Goal: Task Accomplishment & Management: Manage account settings

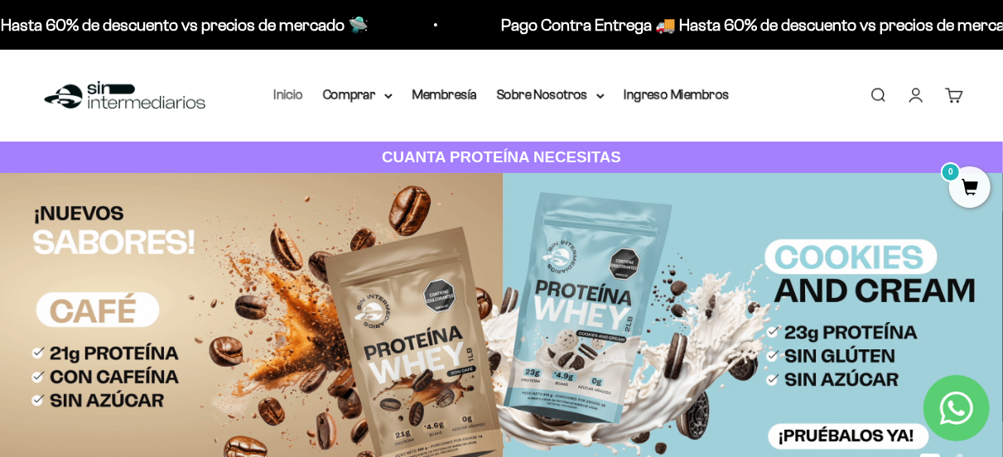
click at [281, 100] on link "Inicio" at bounding box center [288, 95] width 29 height 14
click at [912, 89] on link "Iniciar sesión" at bounding box center [916, 95] width 18 height 18
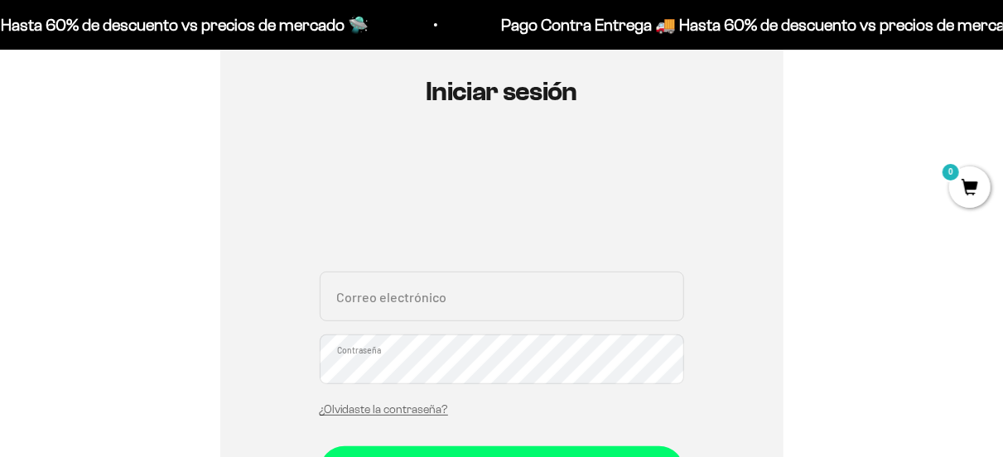
scroll to position [248, 0]
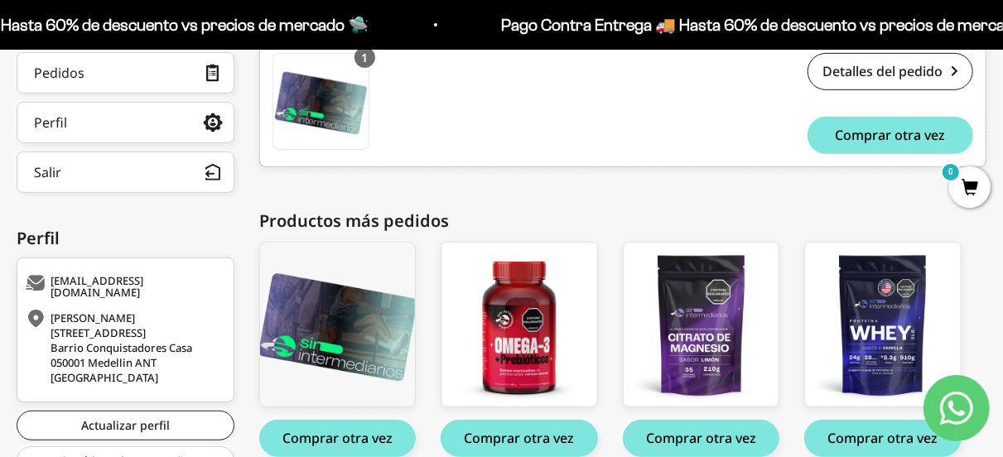
scroll to position [248, 0]
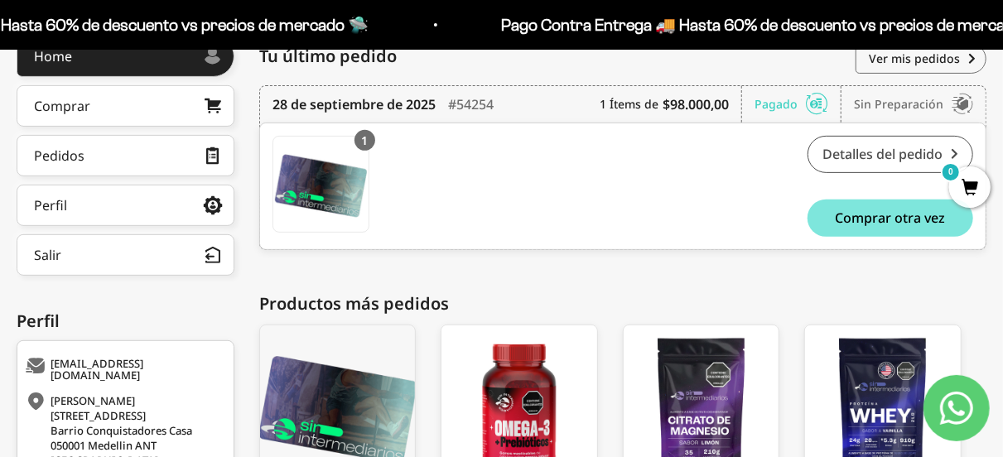
click at [917, 160] on link "Detalles del pedido" at bounding box center [891, 154] width 166 height 37
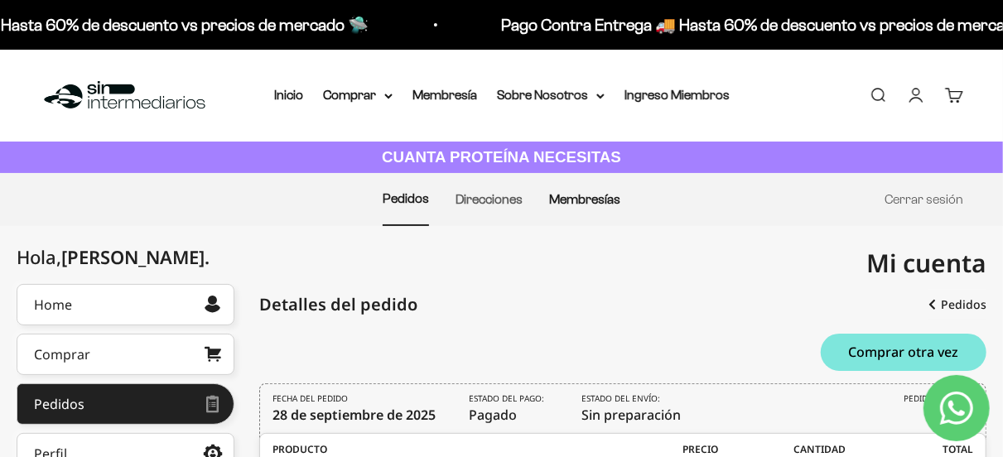
click at [615, 205] on link "Membresías" at bounding box center [584, 199] width 71 height 14
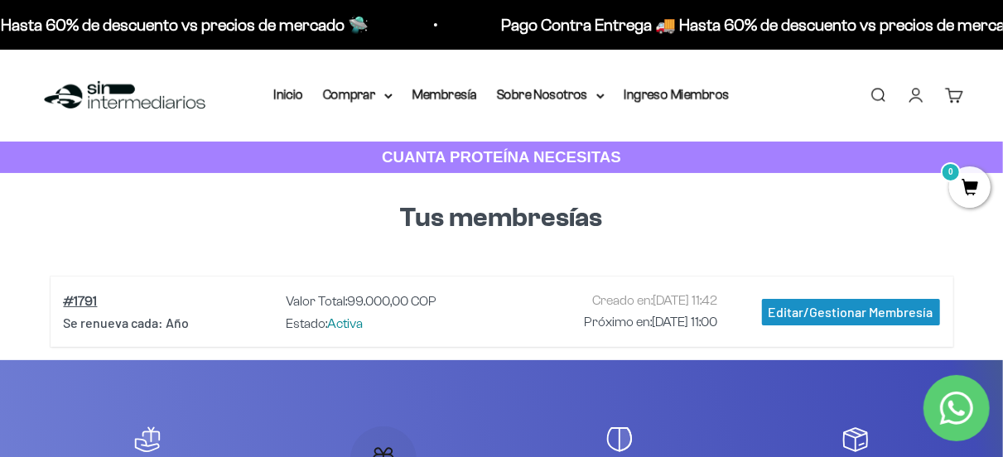
click at [827, 311] on div "Editar/Gestionar Membresía" at bounding box center [851, 312] width 178 height 27
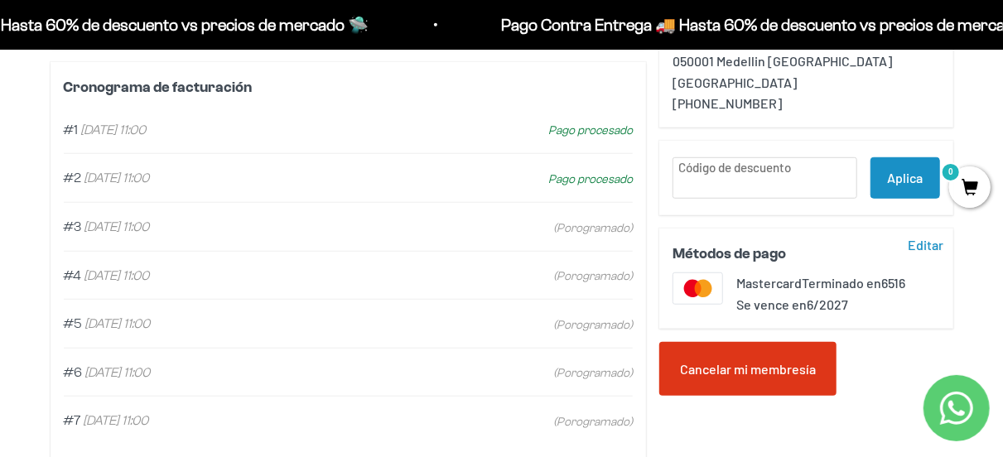
scroll to position [497, 0]
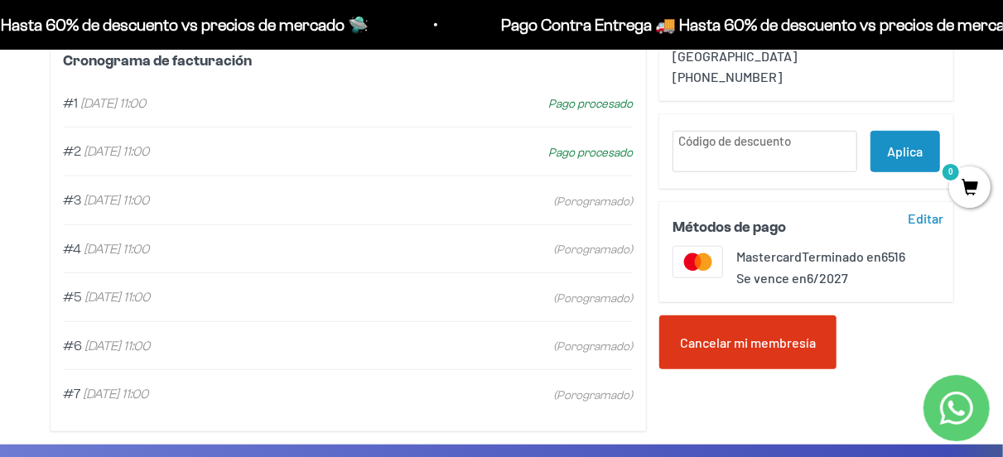
click at [760, 342] on div "Cancelar mi membresía" at bounding box center [747, 343] width 177 height 55
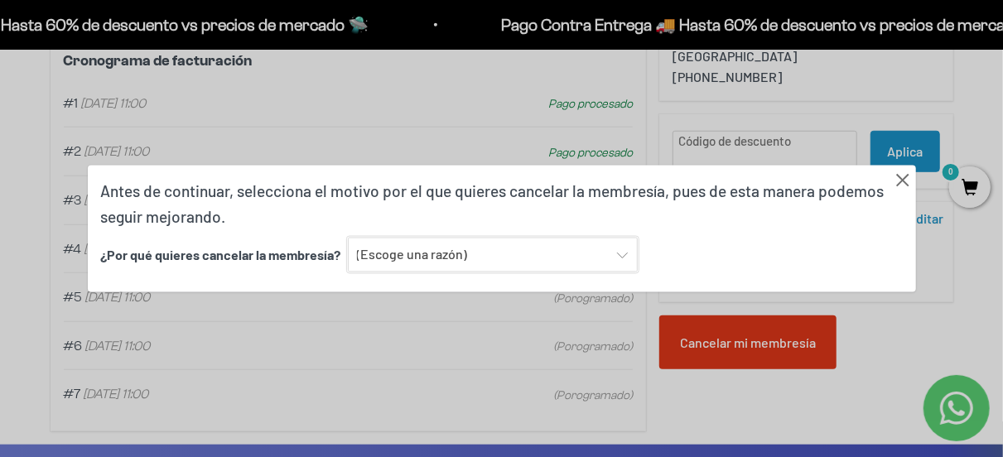
click at [458, 250] on select "(Escoge una razón) Encontré una opción con mejor sabor y variedad Encontré una …" at bounding box center [493, 255] width 290 height 35
select select "Ninguna de las anteriores"
click at [348, 238] on select "(Escoge una razón) Encontré una opción con mejor sabor y variedad Encontré una …" at bounding box center [493, 255] width 290 height 35
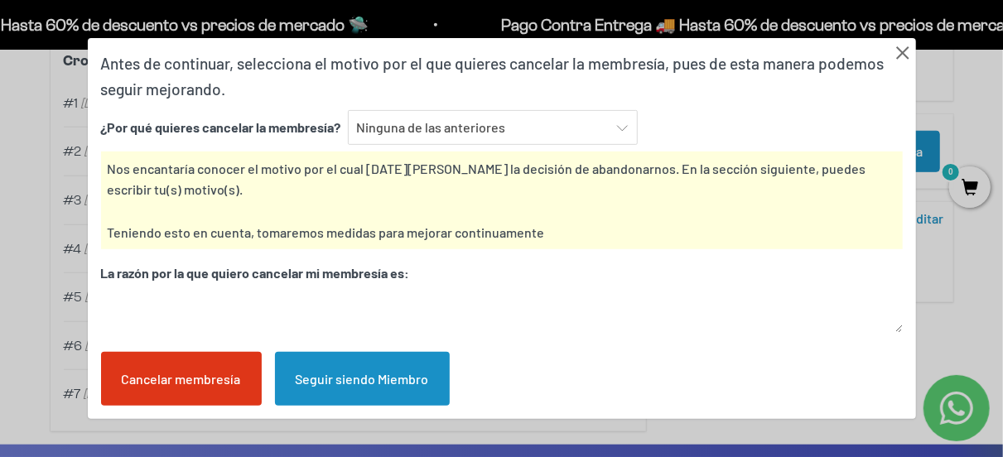
click at [905, 49] on div at bounding box center [903, 51] width 27 height 27
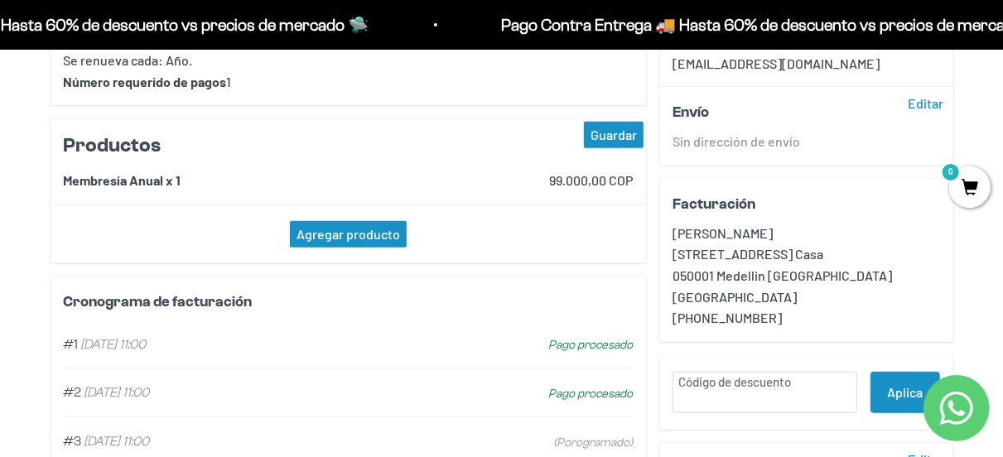
scroll to position [0, 0]
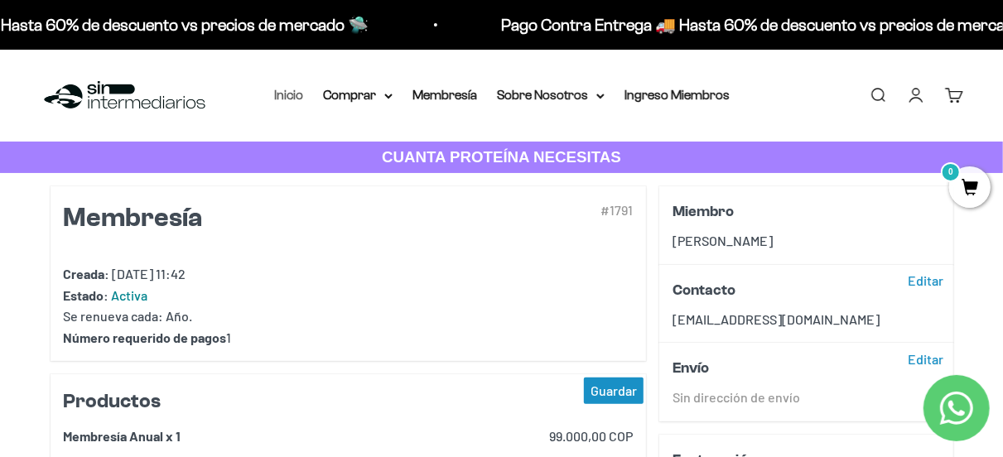
click at [291, 97] on link "Inicio" at bounding box center [288, 95] width 29 height 14
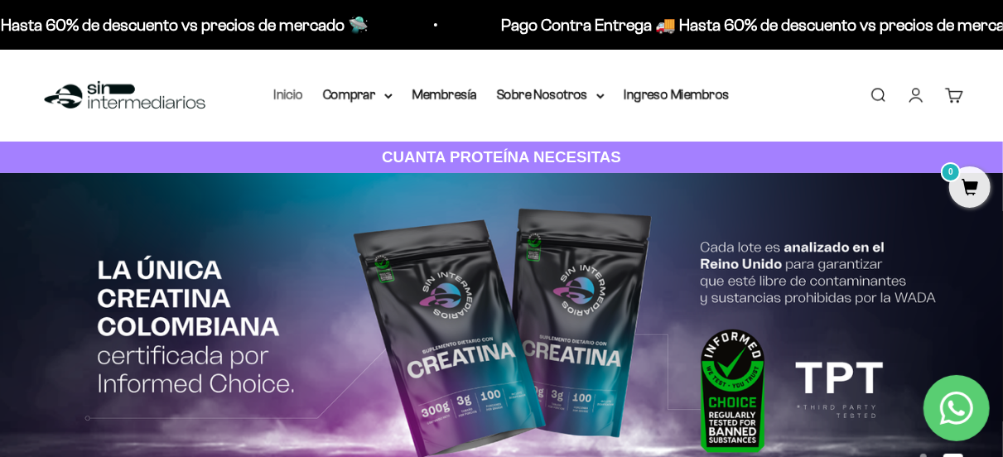
click at [286, 97] on link "Inicio" at bounding box center [288, 95] width 29 height 14
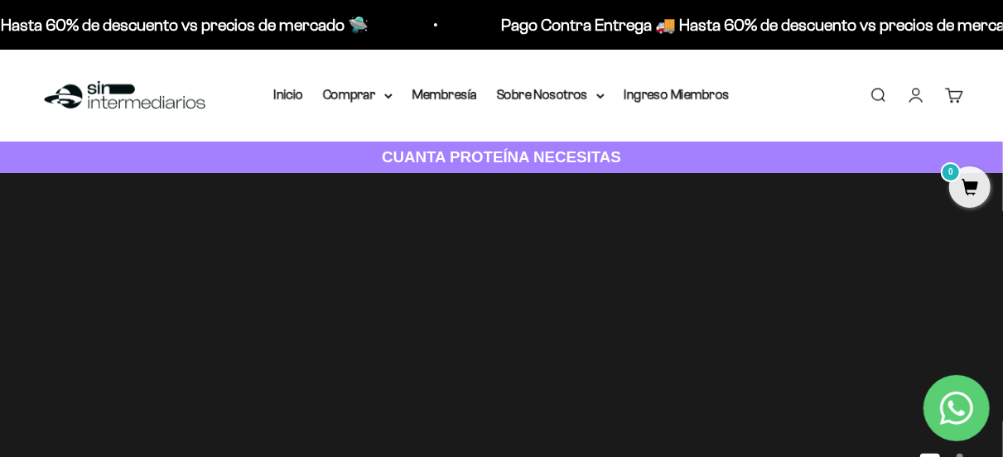
click at [922, 94] on link "Cuenta" at bounding box center [916, 95] width 18 height 18
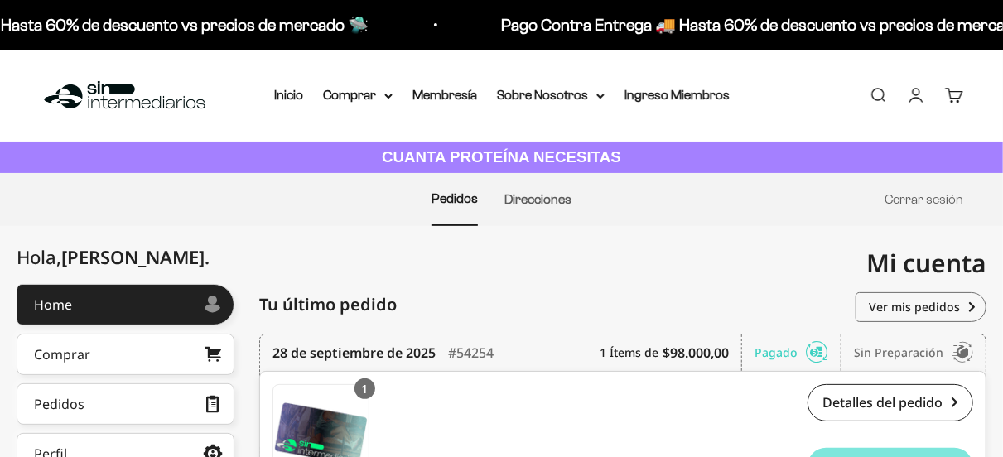
click at [652, 95] on link "Ingreso Miembros" at bounding box center [677, 95] width 105 height 14
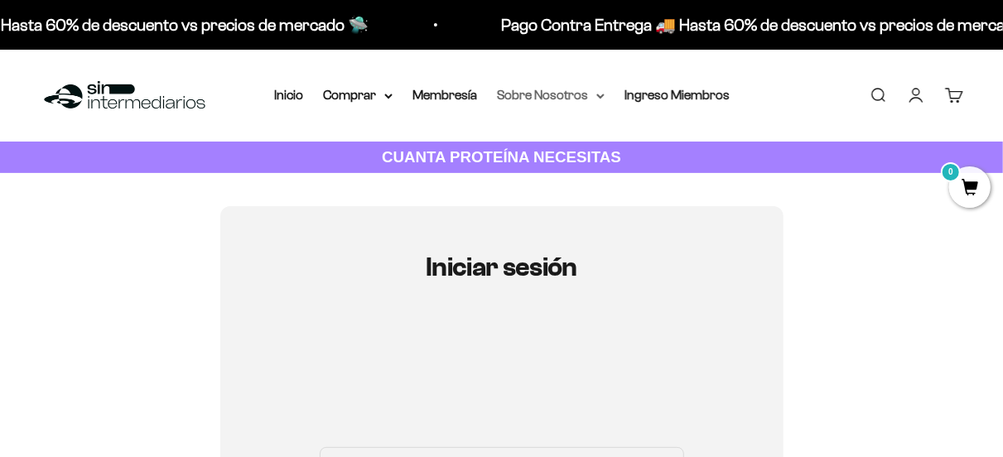
click at [570, 96] on summary "Sobre Nosotros" at bounding box center [551, 95] width 108 height 22
click at [297, 101] on link "Inicio" at bounding box center [288, 95] width 29 height 14
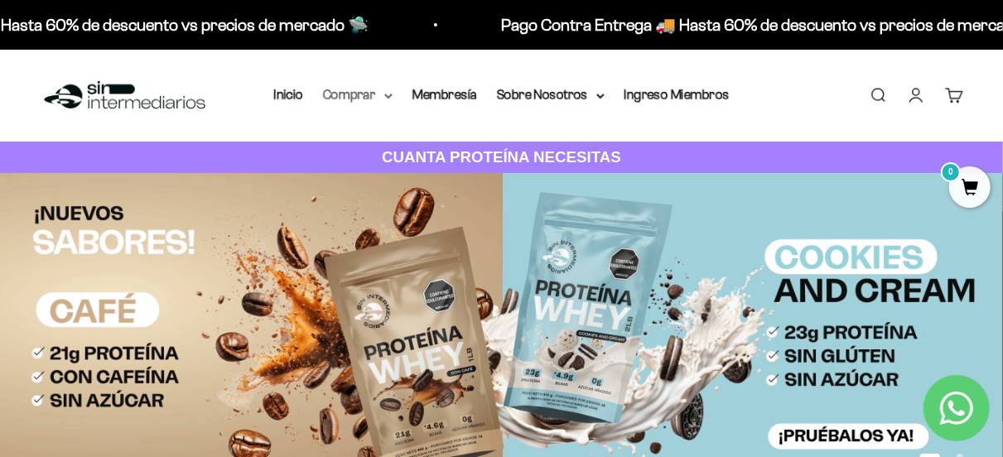
click at [360, 99] on summary "Comprar" at bounding box center [358, 95] width 70 height 22
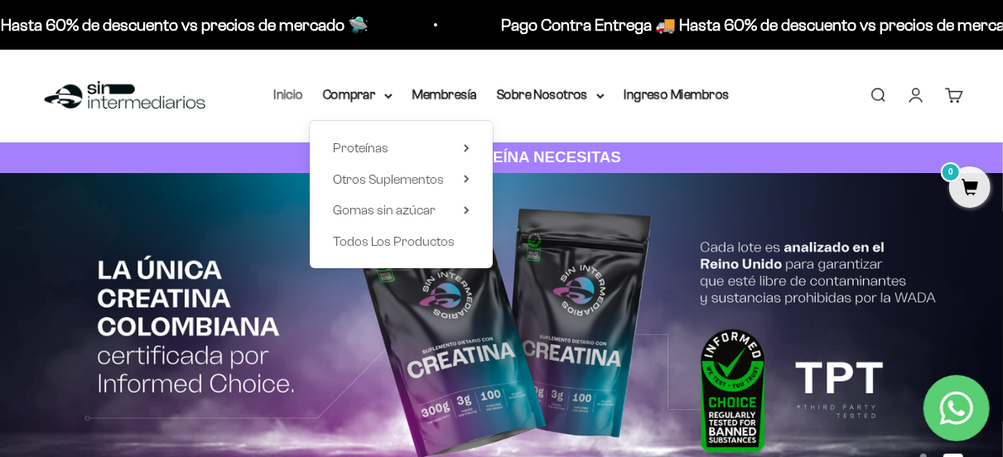
click at [296, 101] on link "Inicio" at bounding box center [288, 95] width 29 height 14
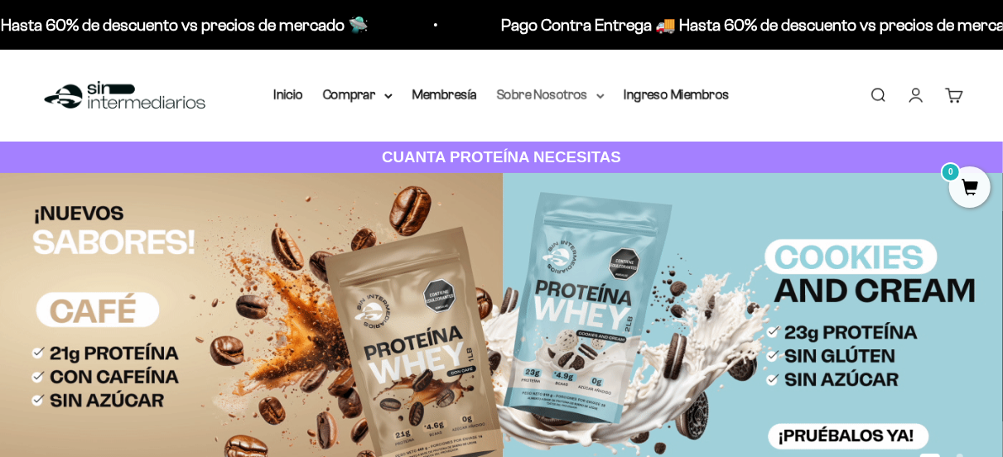
click at [519, 105] on summary "Sobre Nosotros" at bounding box center [551, 95] width 108 height 22
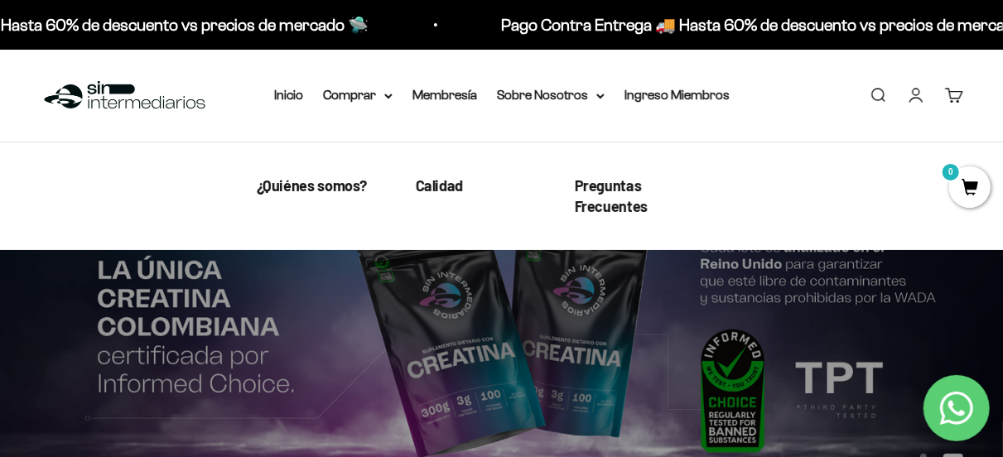
click at [673, 104] on li "Ingreso Miembros" at bounding box center [677, 95] width 105 height 22
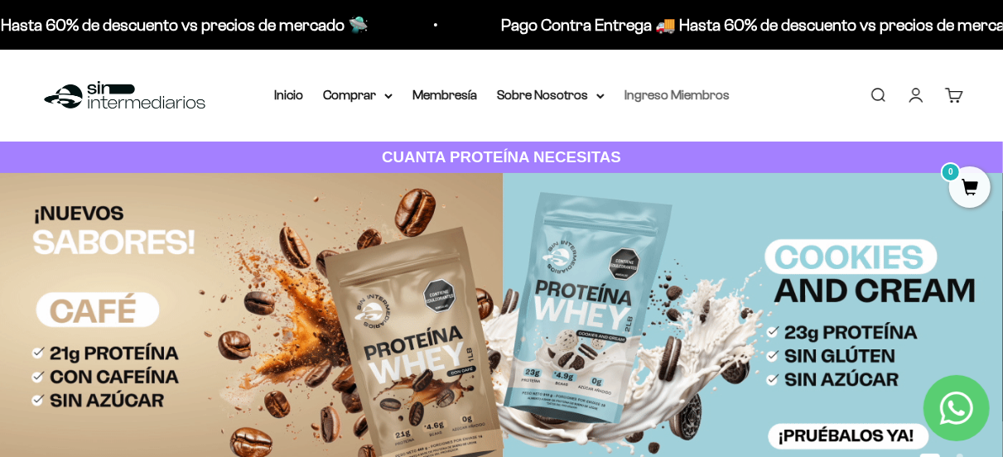
click at [683, 102] on link "Ingreso Miembros" at bounding box center [677, 95] width 105 height 14
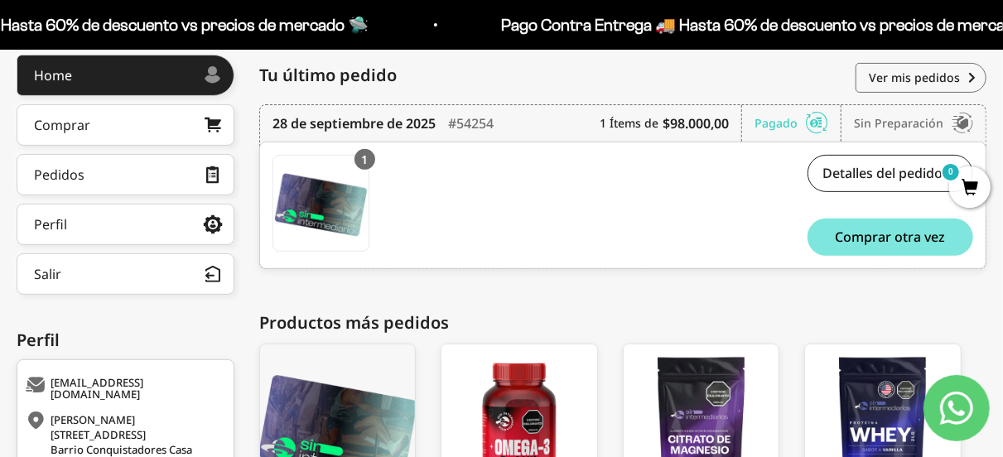
scroll to position [409, 0]
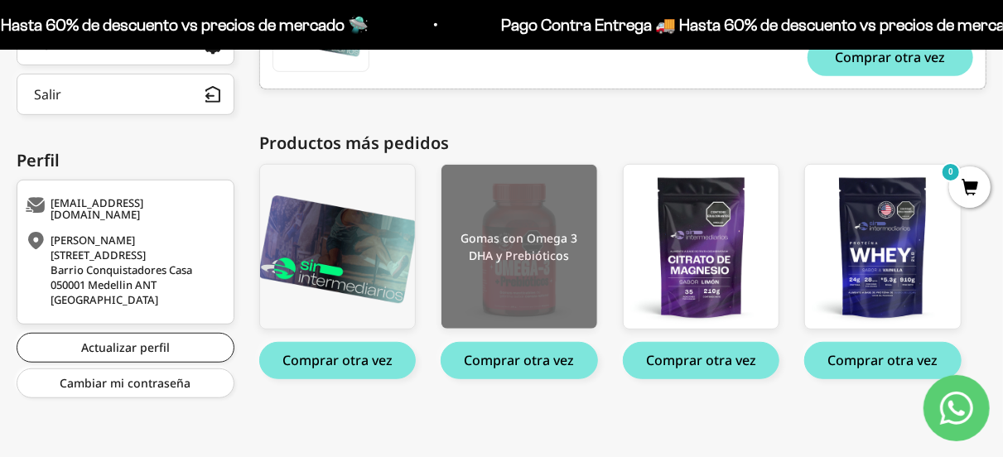
click at [533, 259] on img at bounding box center [519, 247] width 156 height 164
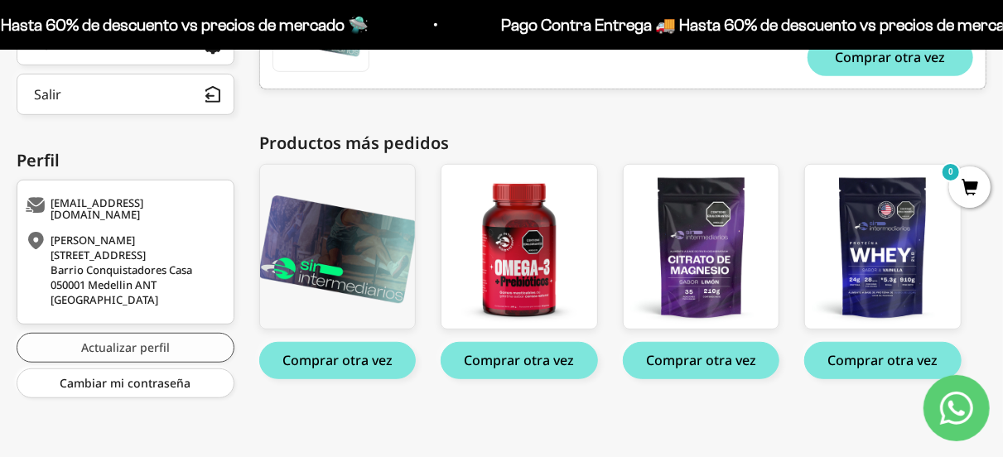
click at [127, 334] on link "Actualizar perfil" at bounding box center [126, 348] width 218 height 30
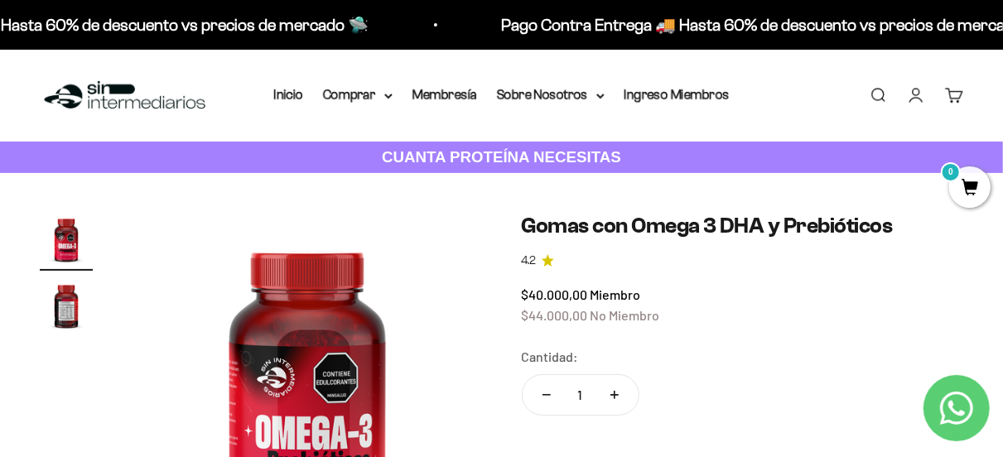
click at [960, 99] on link "Carrito 0" at bounding box center [954, 95] width 18 height 18
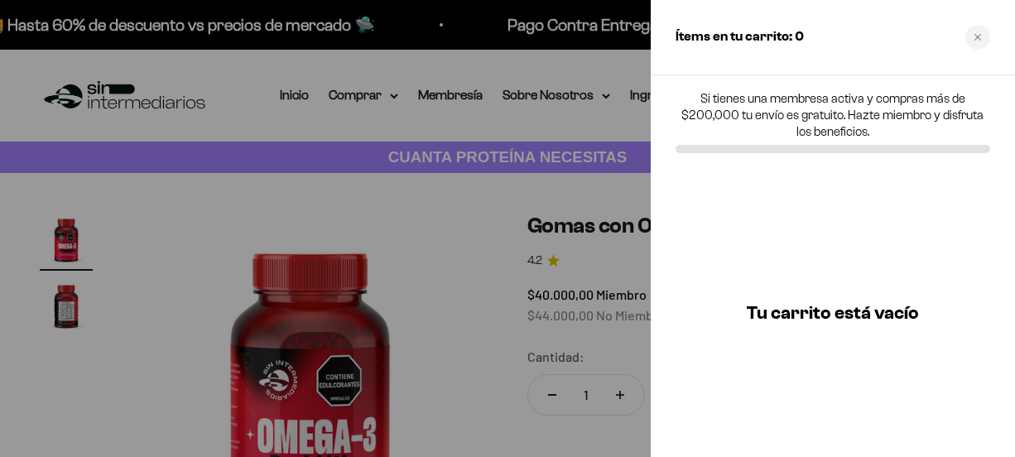
click at [385, 210] on div at bounding box center [507, 228] width 1015 height 457
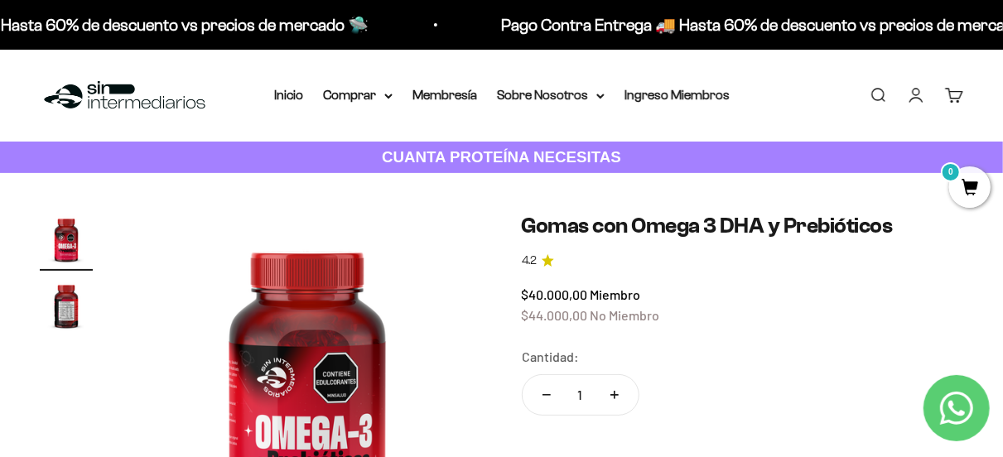
click at [54, 306] on img "Ir al artículo 2" at bounding box center [66, 305] width 53 height 53
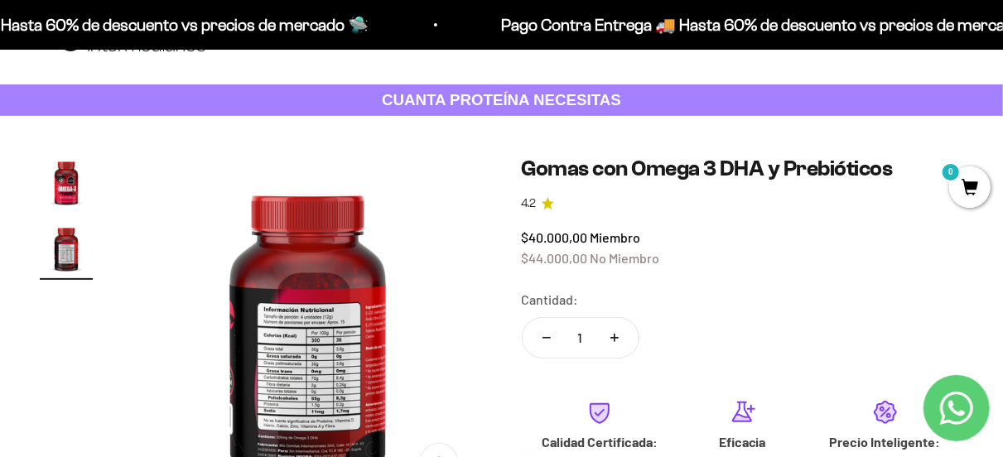
scroll to position [83, 0]
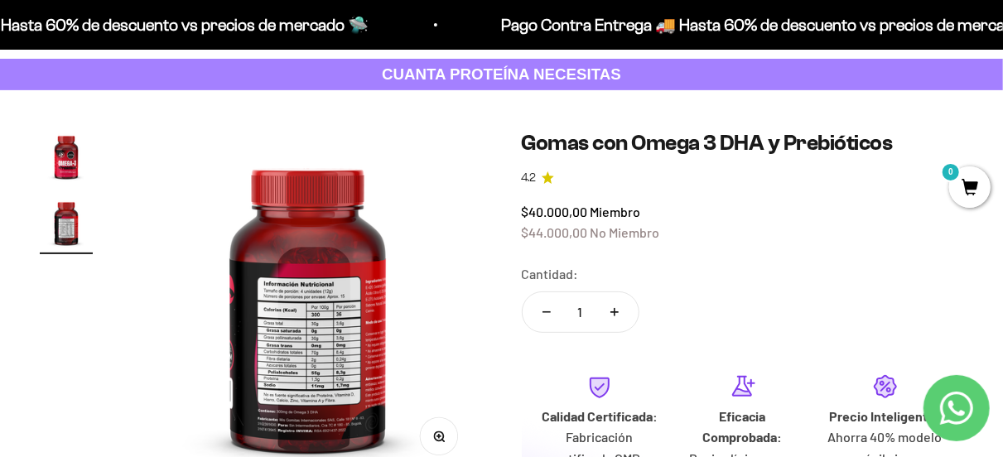
click at [822, 268] on div "Cantidad: 1" at bounding box center [743, 300] width 442 height 74
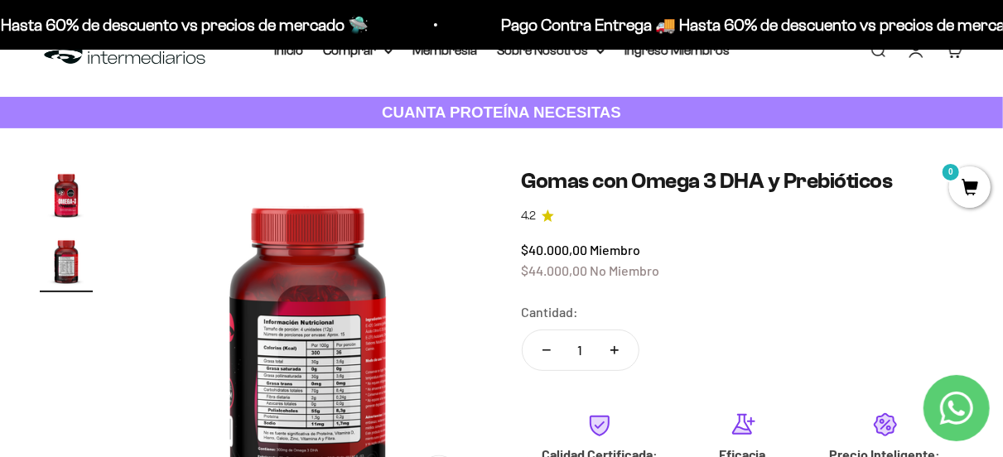
scroll to position [0, 0]
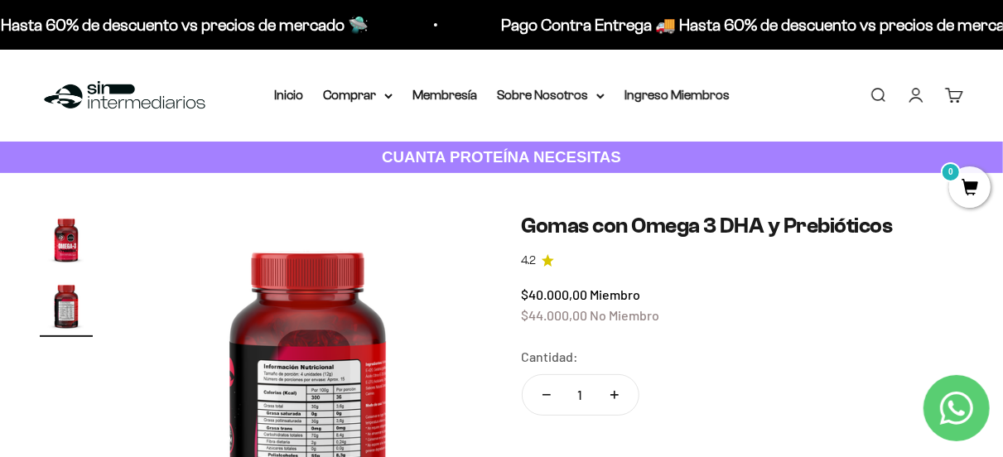
click at [261, 89] on div "Menú [GEOGRAPHIC_DATA] Inicio Comprar Proteínas Ver Todos Whey Iso Vegan Pancak…" at bounding box center [501, 96] width 1003 height 92
click at [287, 90] on link "Inicio" at bounding box center [288, 95] width 29 height 14
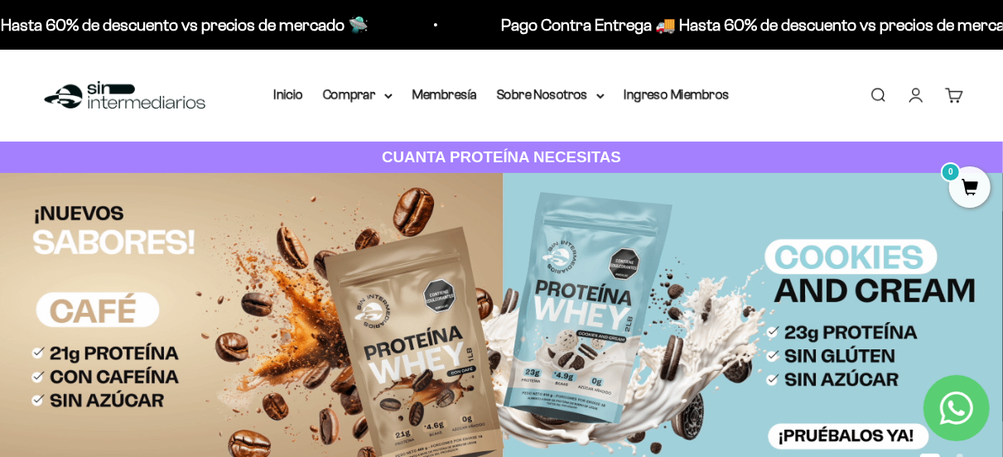
click at [955, 100] on link "Carrito 0" at bounding box center [954, 95] width 18 height 18
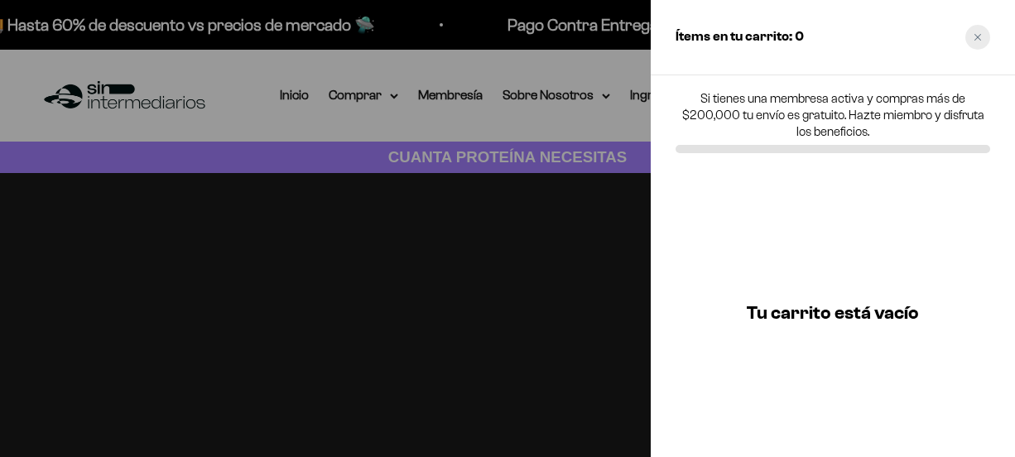
click at [977, 40] on icon "Close cart" at bounding box center [978, 37] width 8 height 8
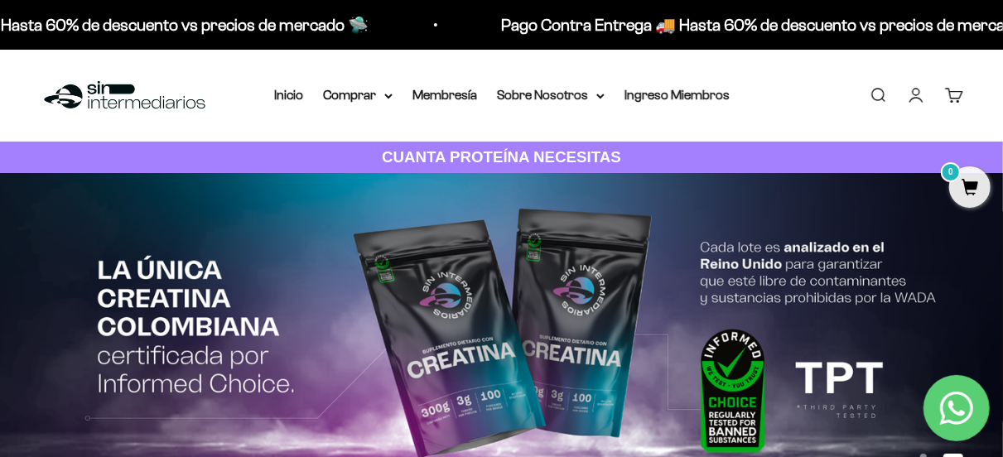
click at [924, 90] on link "Cuenta" at bounding box center [916, 95] width 18 height 18
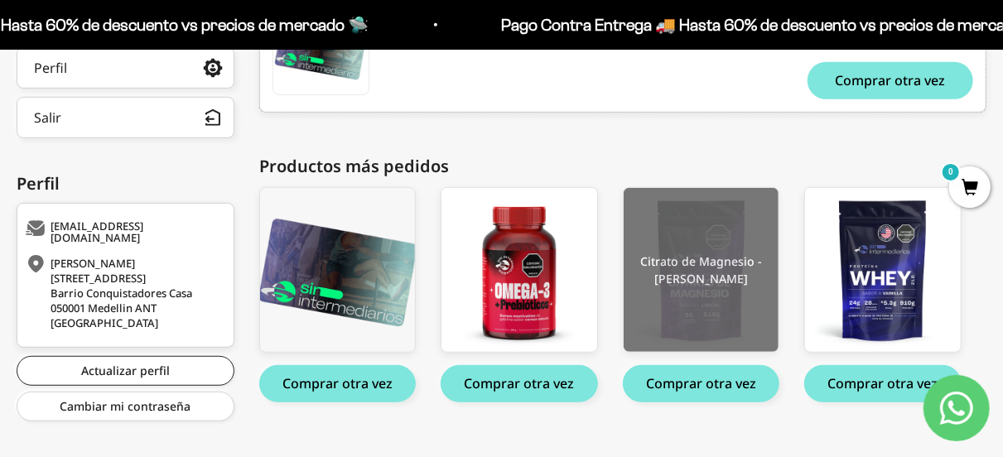
scroll to position [409, 0]
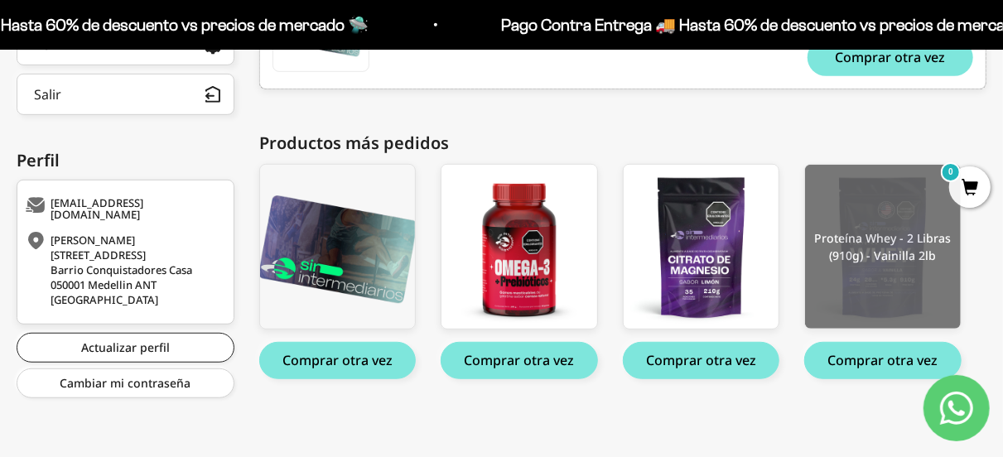
click at [885, 261] on img at bounding box center [883, 247] width 156 height 164
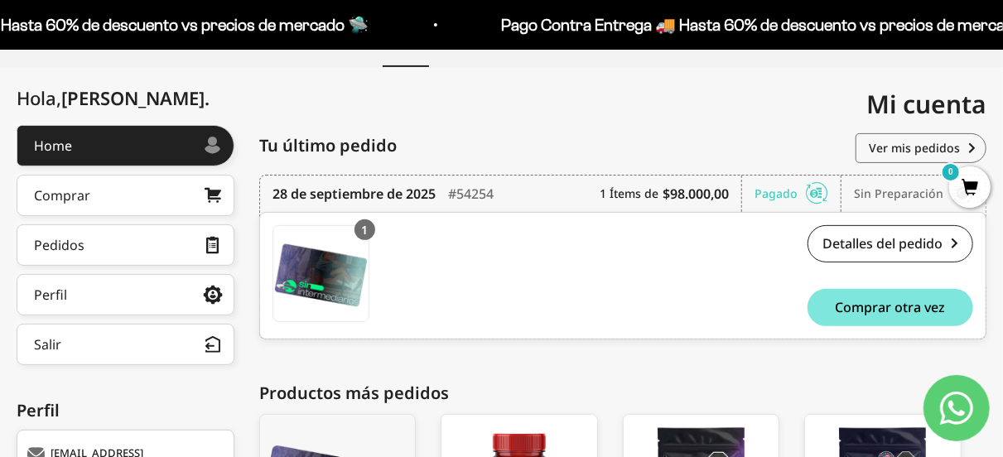
scroll to position [0, 0]
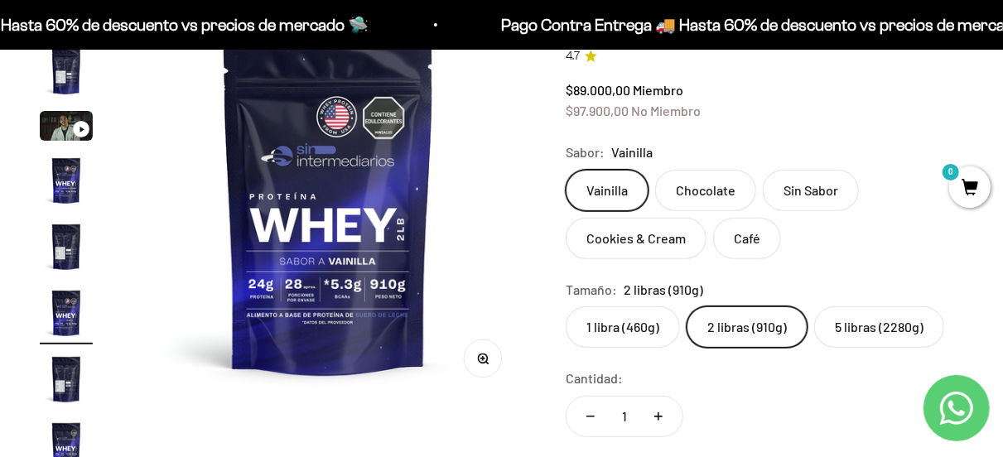
scroll to position [248, 0]
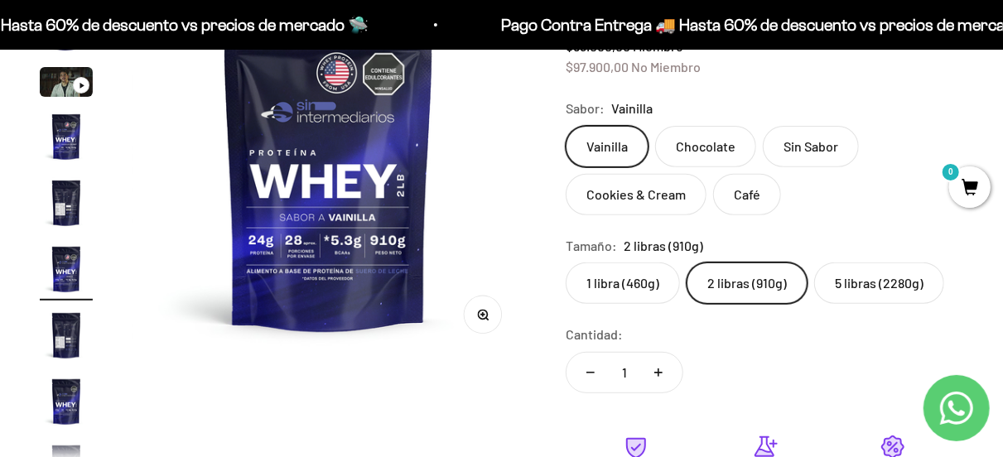
click at [63, 138] on img "Ir al artículo 4" at bounding box center [66, 136] width 53 height 53
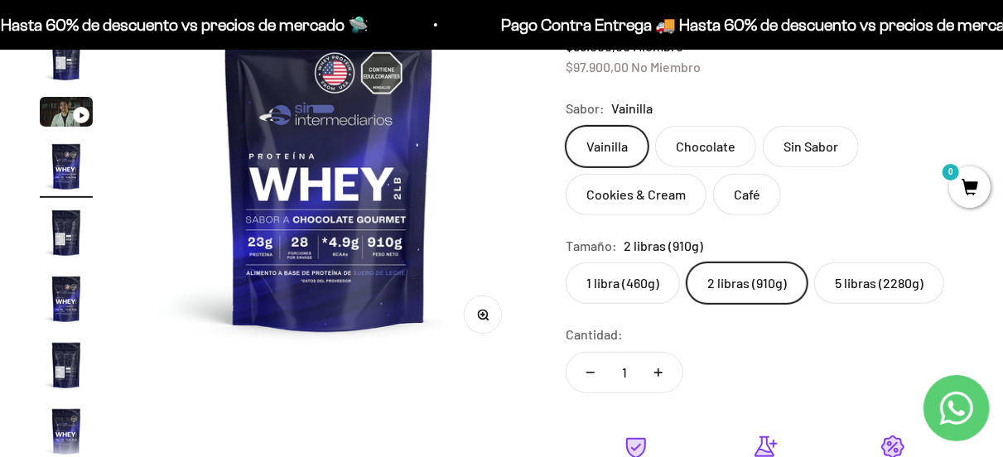
click at [56, 207] on img "Ir al artículo 5" at bounding box center [66, 232] width 53 height 53
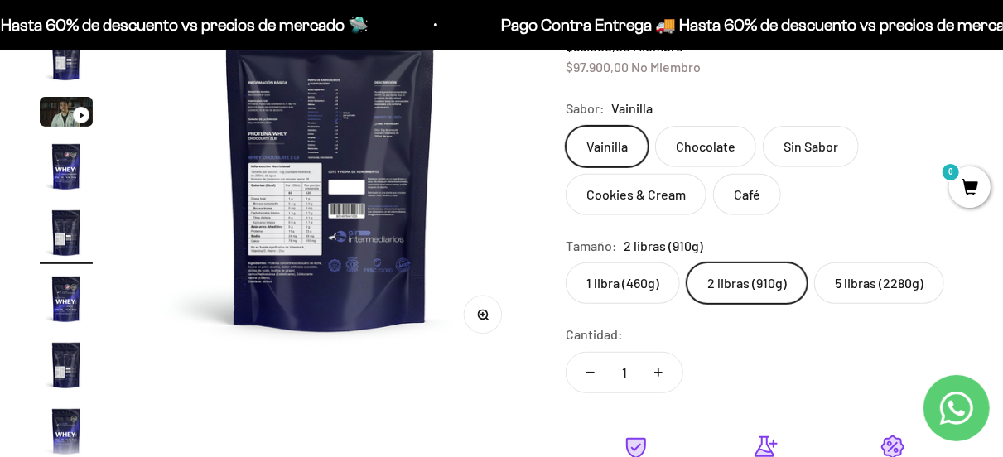
scroll to position [0, 1613]
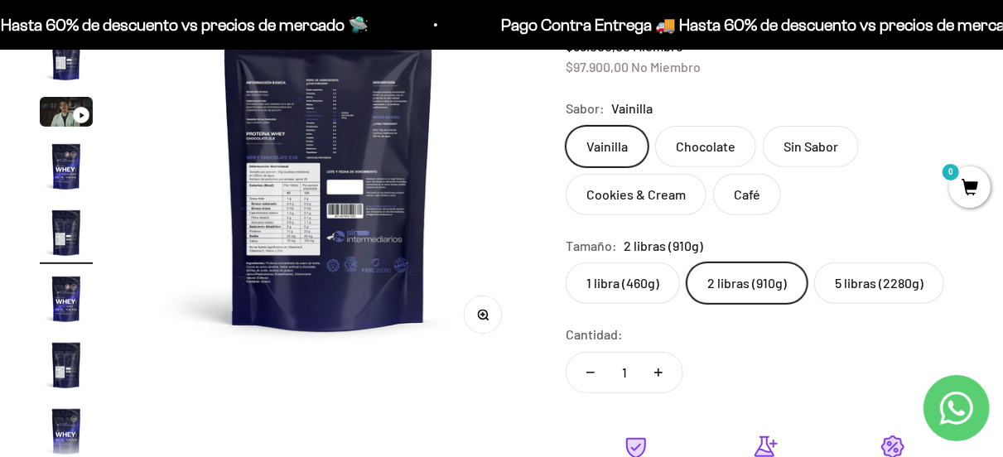
click at [51, 259] on img "Ir al artículo 5" at bounding box center [66, 232] width 53 height 53
click at [57, 224] on img "Ir al artículo 5" at bounding box center [66, 232] width 53 height 53
click at [61, 268] on page-dots at bounding box center [66, 212] width 53 height 497
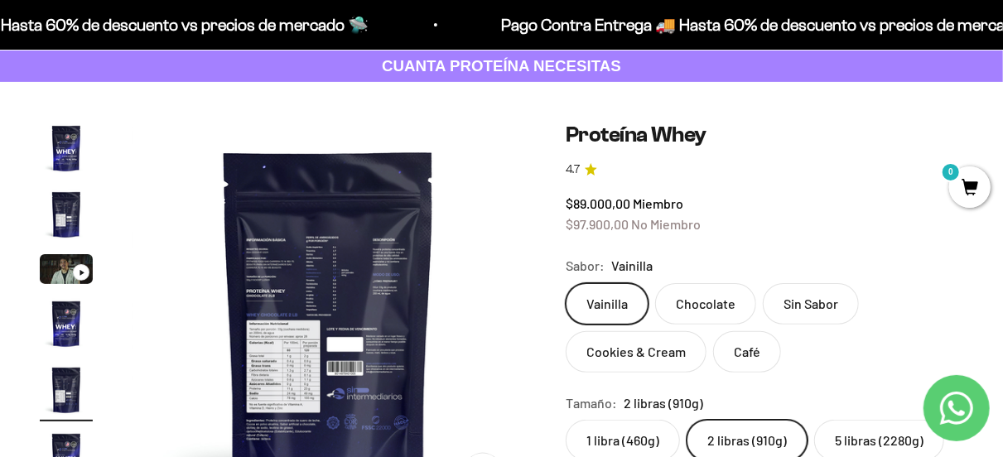
scroll to position [0, 0]
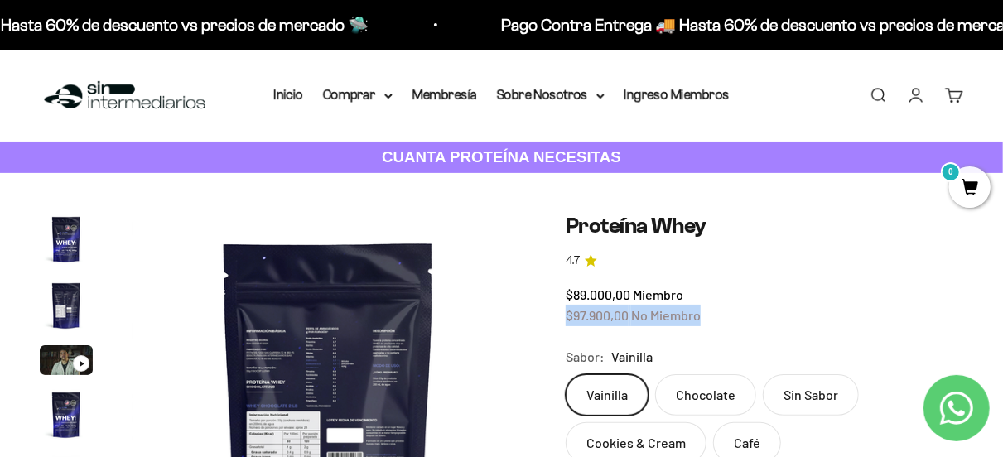
drag, startPoint x: 561, startPoint y: 316, endPoint x: 811, endPoint y: 314, distance: 250.1
click at [809, 314] on div "$89.000,00 Miembro $97.900,00 No Miembro" at bounding box center [765, 305] width 398 height 42
click at [919, 104] on link "Cuenta" at bounding box center [916, 95] width 18 height 18
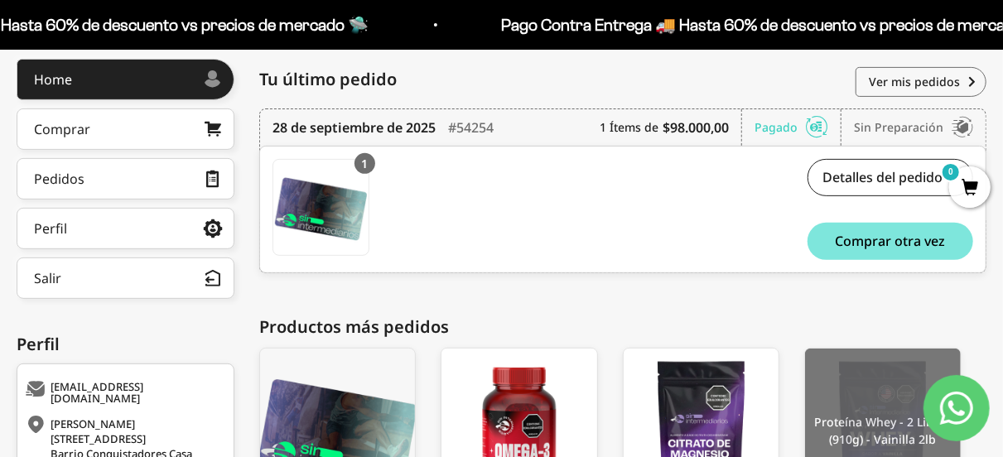
scroll to position [166, 0]
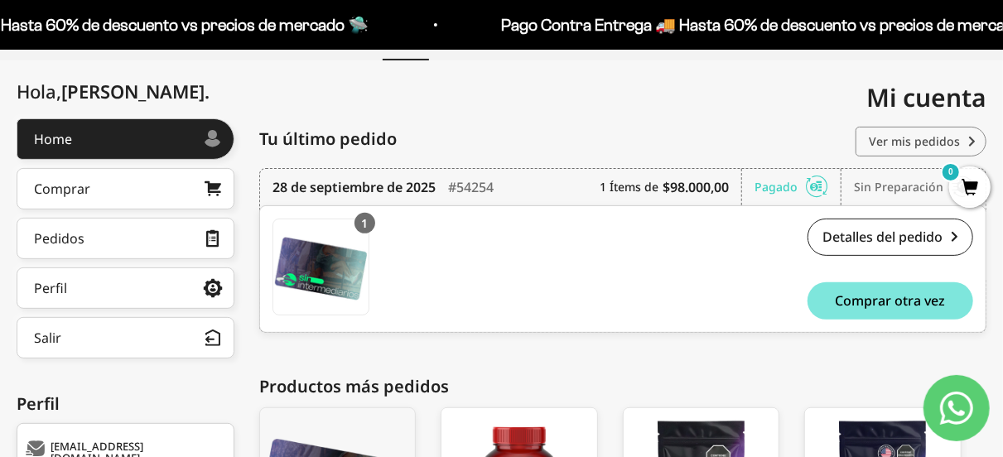
click at [948, 141] on link "Ver mis pedidos" at bounding box center [921, 142] width 131 height 30
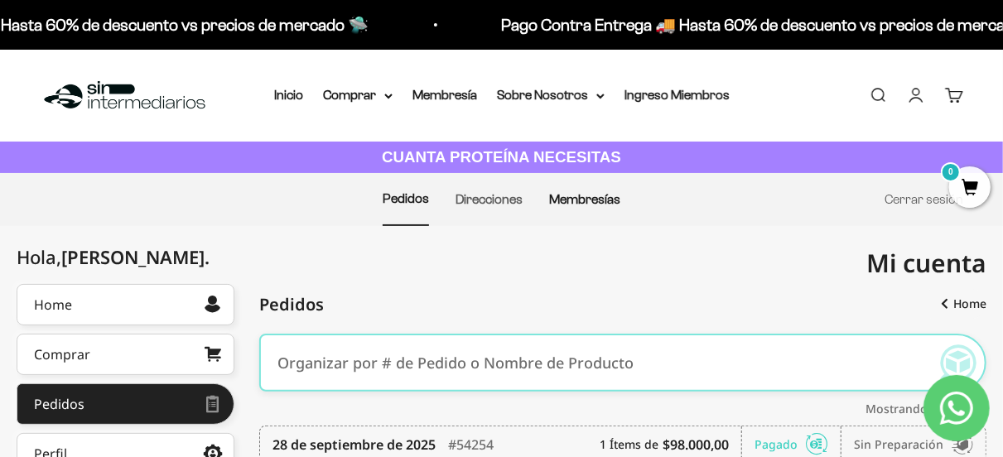
click at [592, 195] on link "Membresías" at bounding box center [584, 199] width 71 height 14
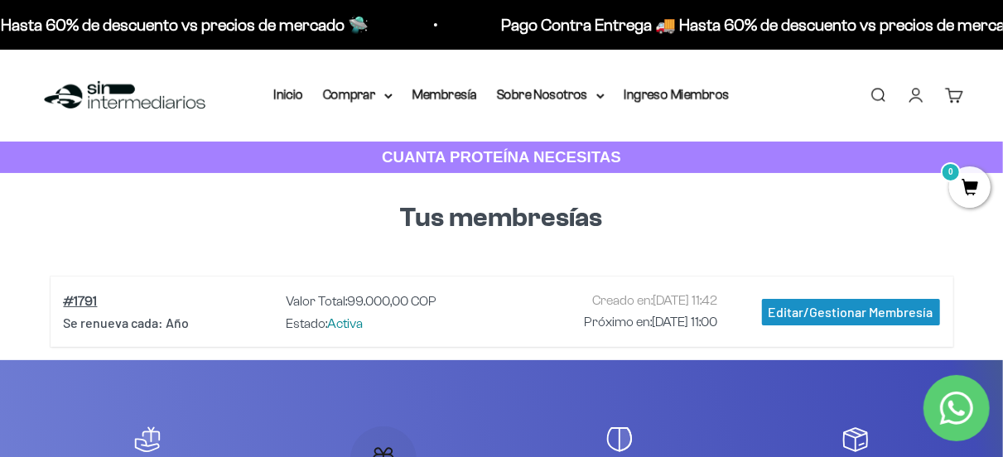
click at [809, 306] on div "Editar/Gestionar Membresía" at bounding box center [851, 312] width 178 height 27
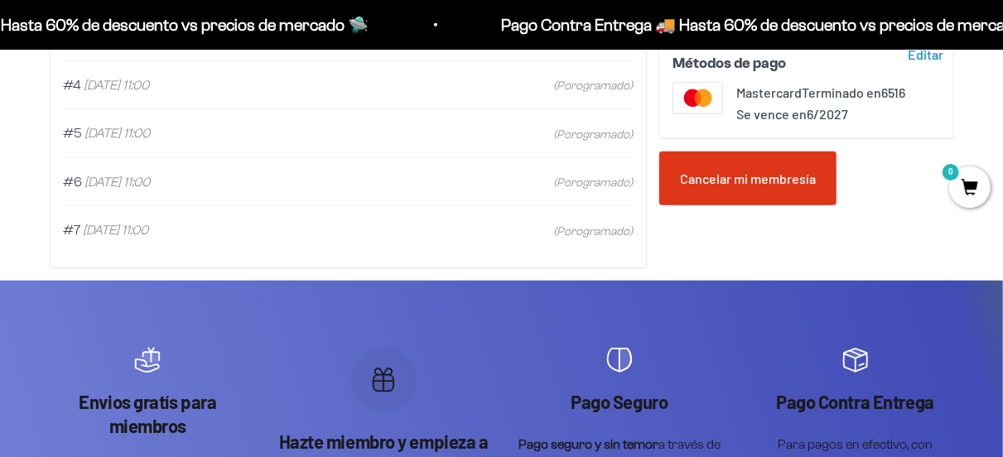
scroll to position [663, 0]
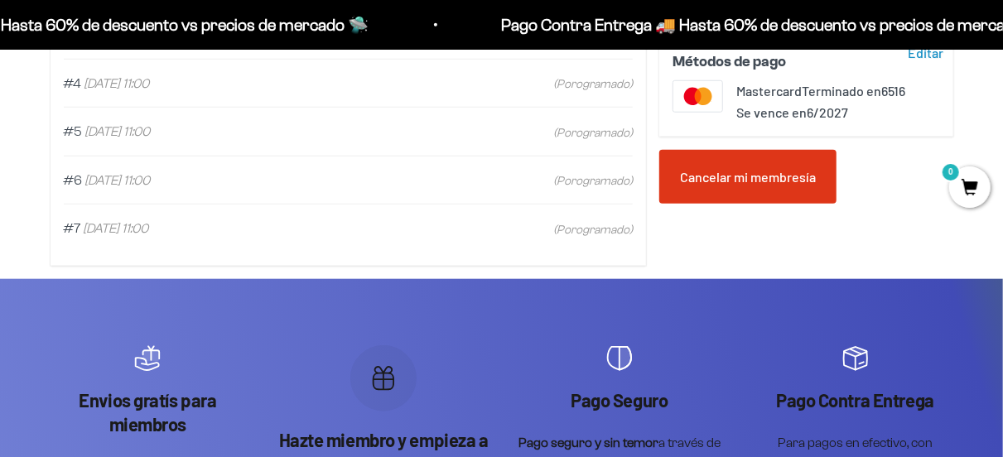
click at [741, 193] on div "Cancelar mi membresía" at bounding box center [747, 177] width 177 height 55
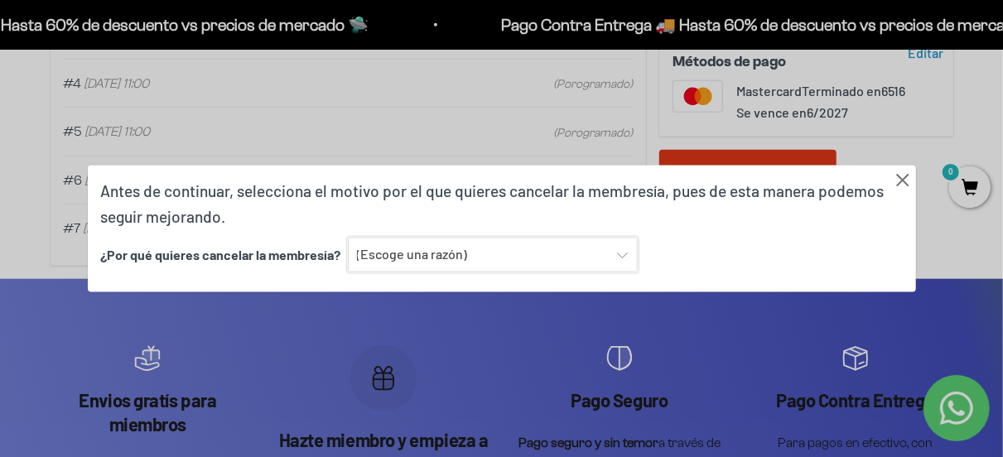
click at [504, 254] on select "(Escoge una razón) Encontré una opción con mejor sabor y variedad Encontré una …" at bounding box center [493, 255] width 290 height 35
select select "Ninguna de las anteriores"
click at [348, 238] on select "(Escoge una razón) Encontré una opción con mejor sabor y variedad Encontré una …" at bounding box center [493, 255] width 290 height 35
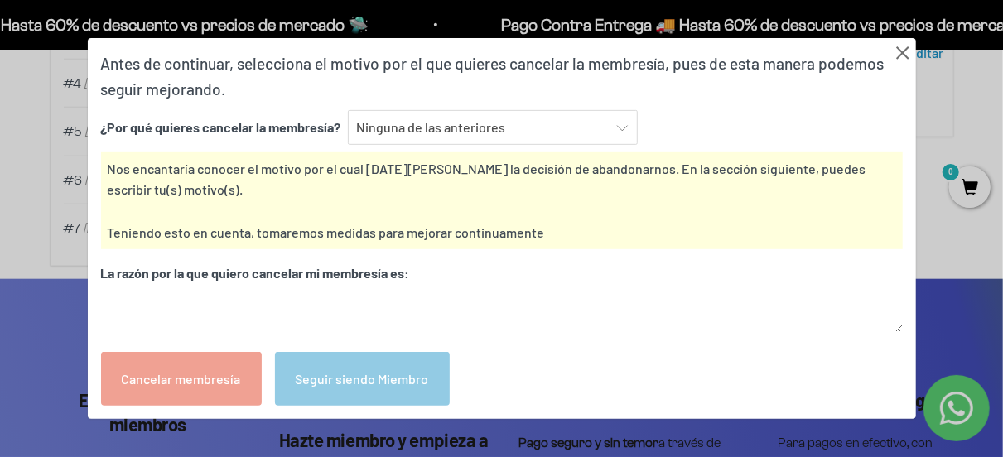
click at [171, 389] on div "Cancelar membresía" at bounding box center [181, 379] width 161 height 55
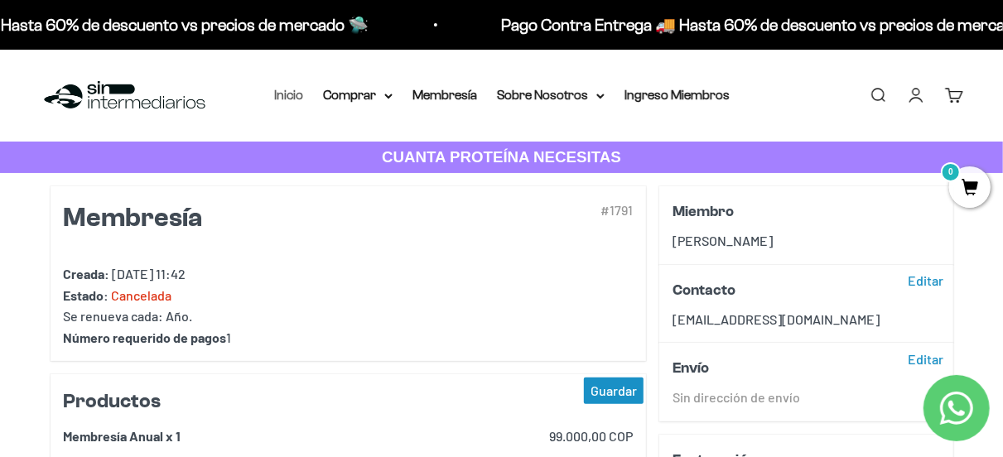
click at [282, 94] on link "Inicio" at bounding box center [288, 95] width 29 height 14
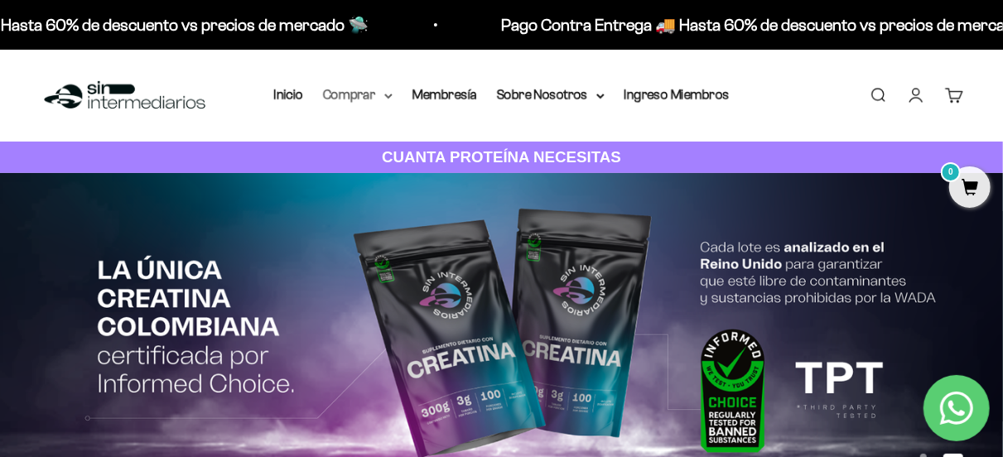
click at [354, 97] on summary "Comprar" at bounding box center [358, 95] width 70 height 22
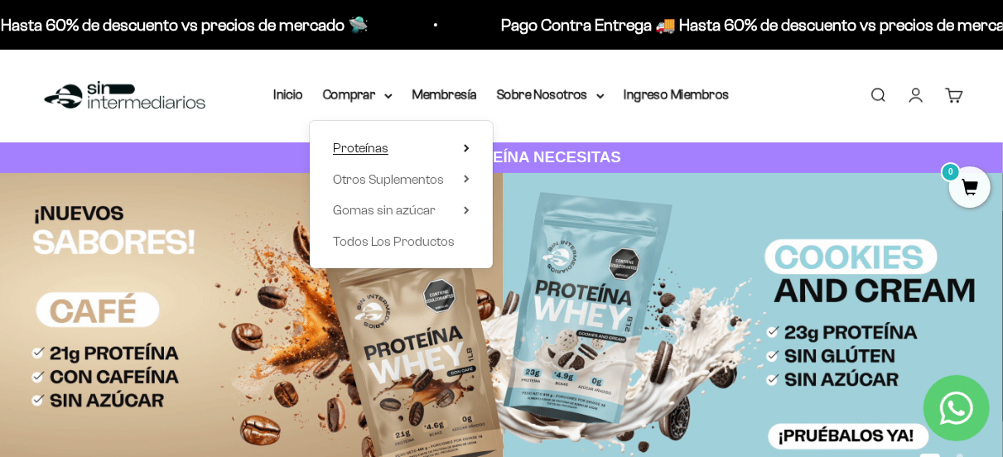
click at [405, 150] on summary "Proteínas" at bounding box center [401, 148] width 137 height 22
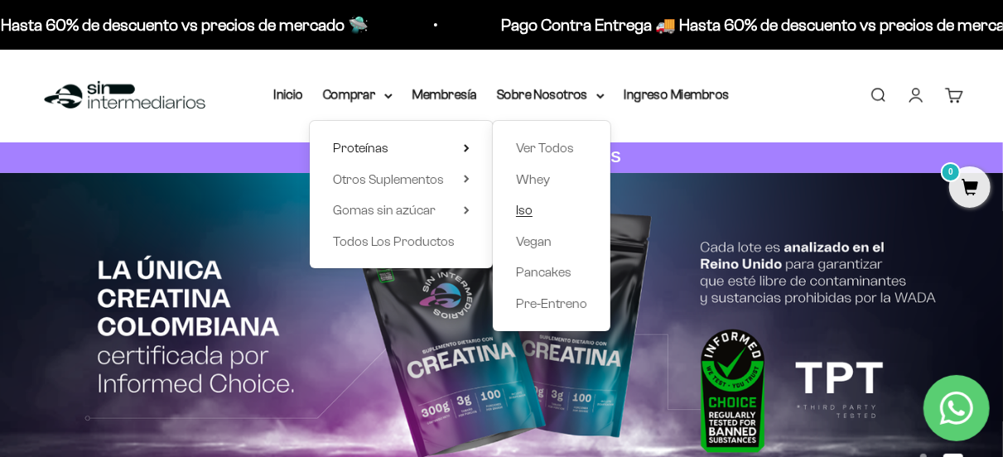
click at [519, 210] on span "Iso" at bounding box center [524, 210] width 17 height 14
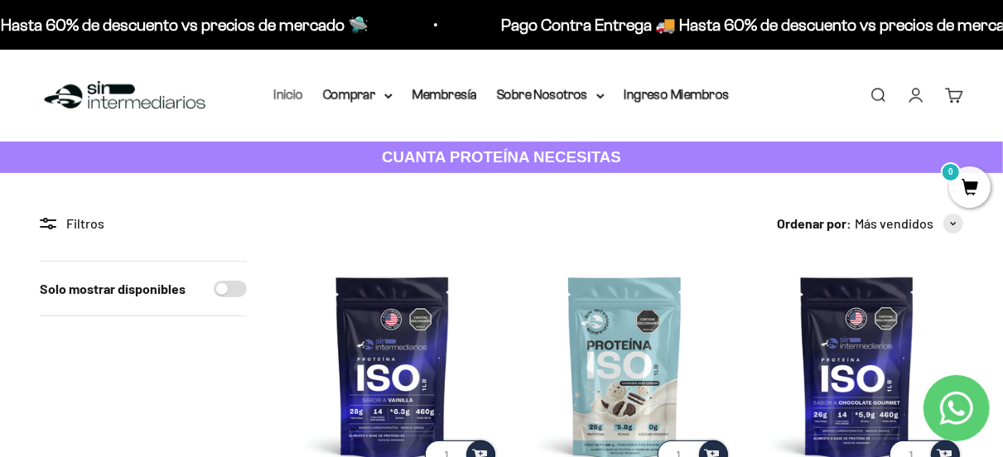
click at [291, 101] on link "Inicio" at bounding box center [288, 95] width 29 height 14
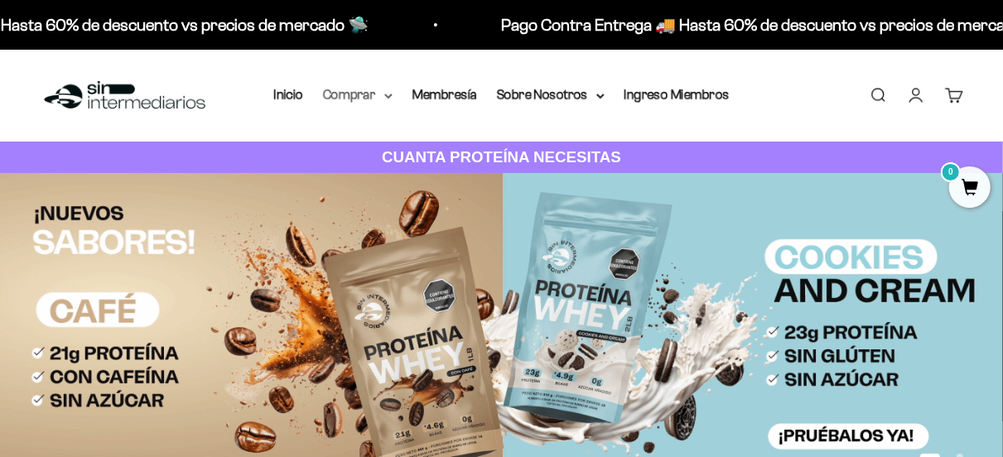
click at [347, 92] on summary "Comprar" at bounding box center [358, 95] width 70 height 22
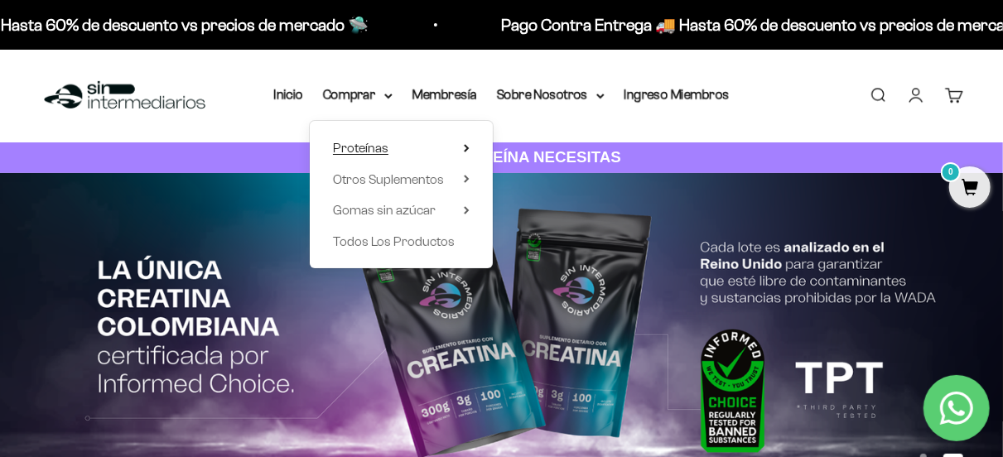
click at [468, 147] on icon at bounding box center [466, 148] width 3 height 7
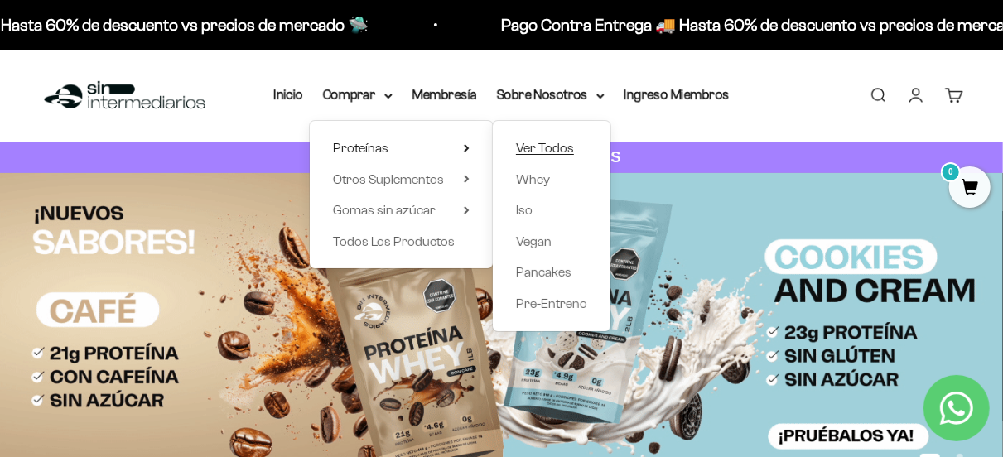
click at [529, 150] on span "Ver Todos" at bounding box center [545, 148] width 58 height 14
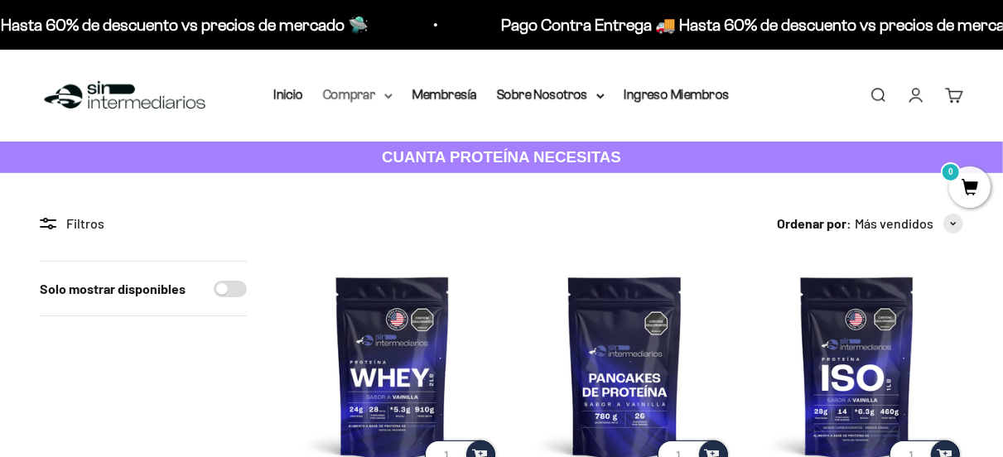
click at [326, 99] on summary "Comprar" at bounding box center [358, 95] width 70 height 22
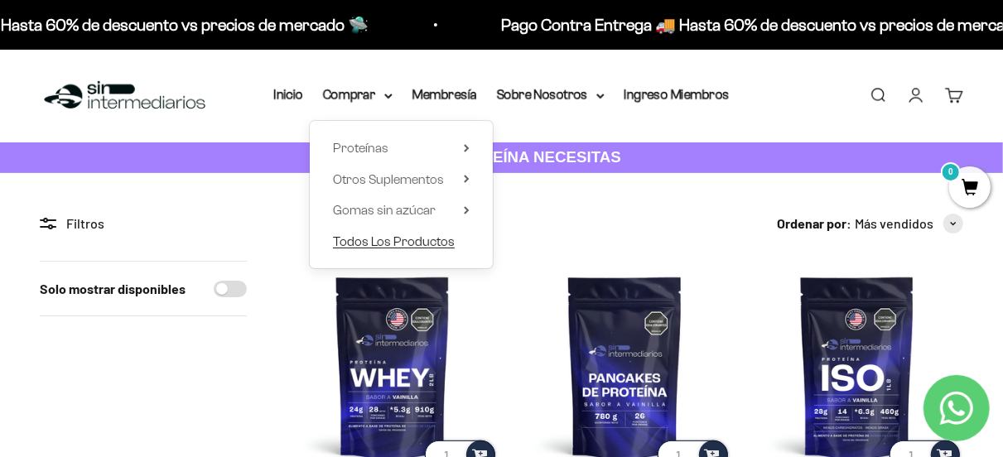
click at [393, 236] on span "Todos Los Productos" at bounding box center [394, 241] width 122 height 14
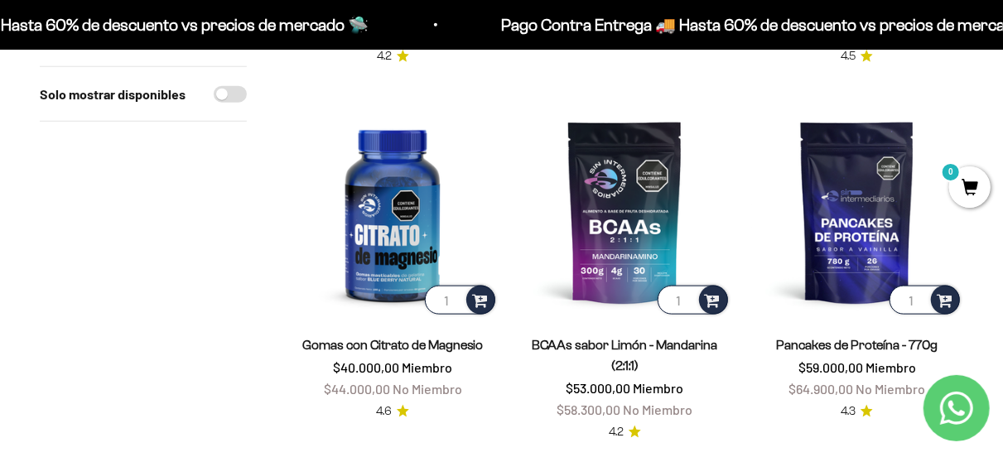
scroll to position [911, 0]
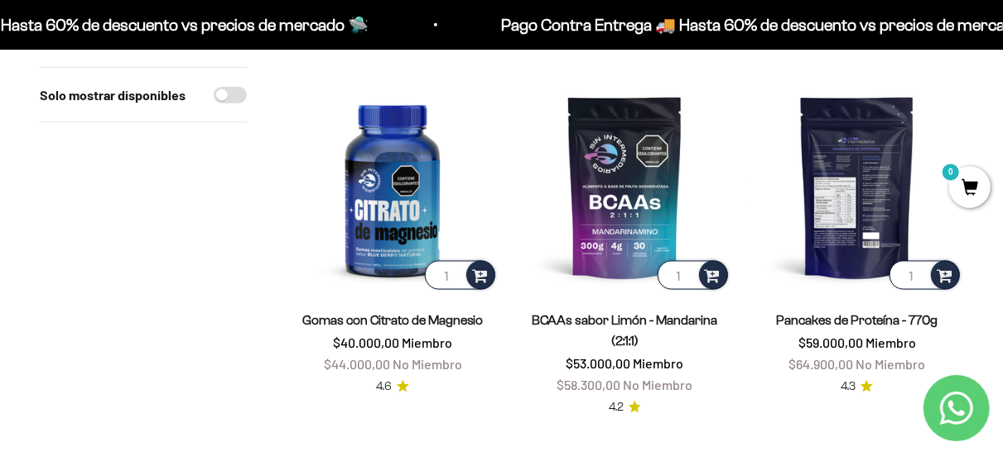
click at [890, 198] on img at bounding box center [857, 187] width 212 height 212
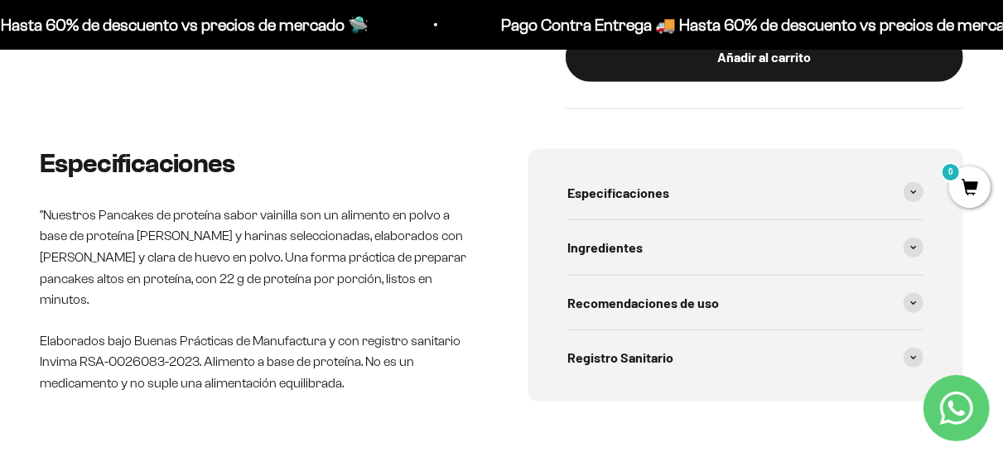
scroll to position [663, 0]
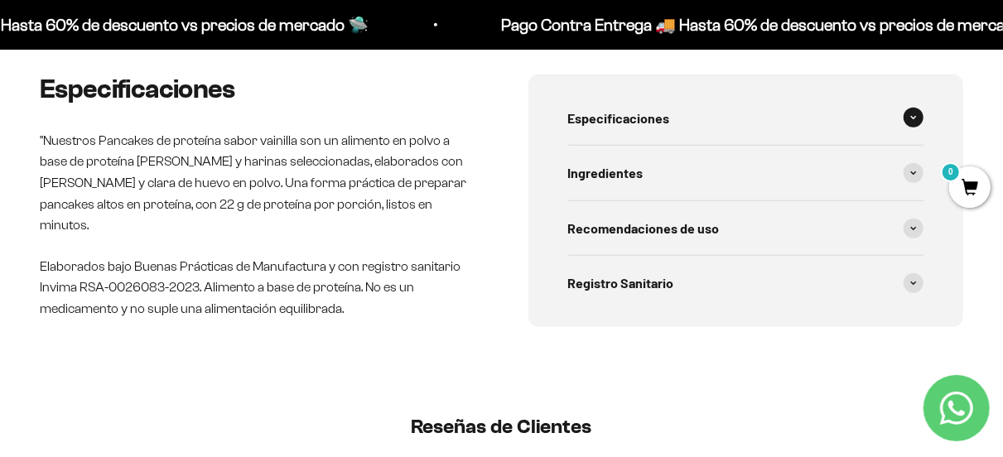
click at [672, 125] on div "Especificaciones" at bounding box center [746, 118] width 356 height 55
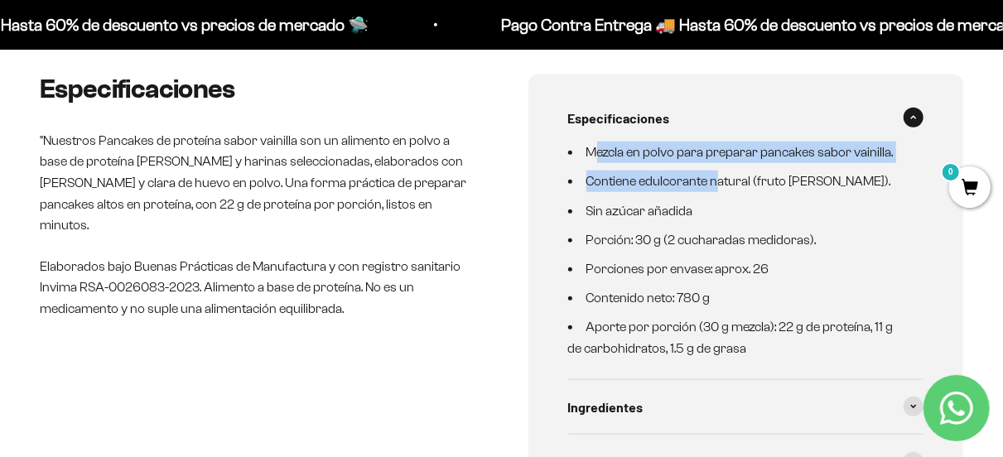
drag, startPoint x: 595, startPoint y: 153, endPoint x: 716, endPoint y: 176, distance: 123.1
click at [716, 176] on ul "Mezcla en polvo para preparar pancakes sabor vainilla. Contiene edulcorante nat…" at bounding box center [736, 250] width 336 height 217
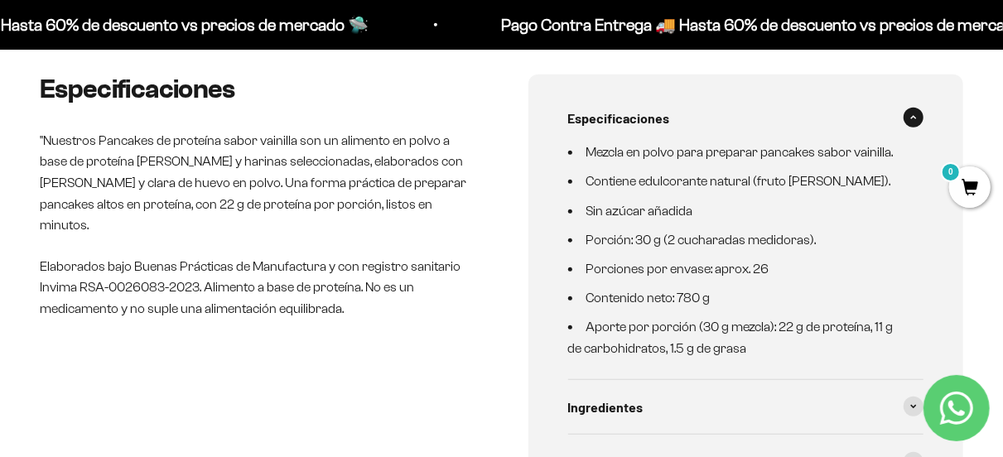
click at [726, 225] on ul "Mezcla en polvo para preparar pancakes sabor vainilla. Contiene edulcorante nat…" at bounding box center [736, 250] width 336 height 217
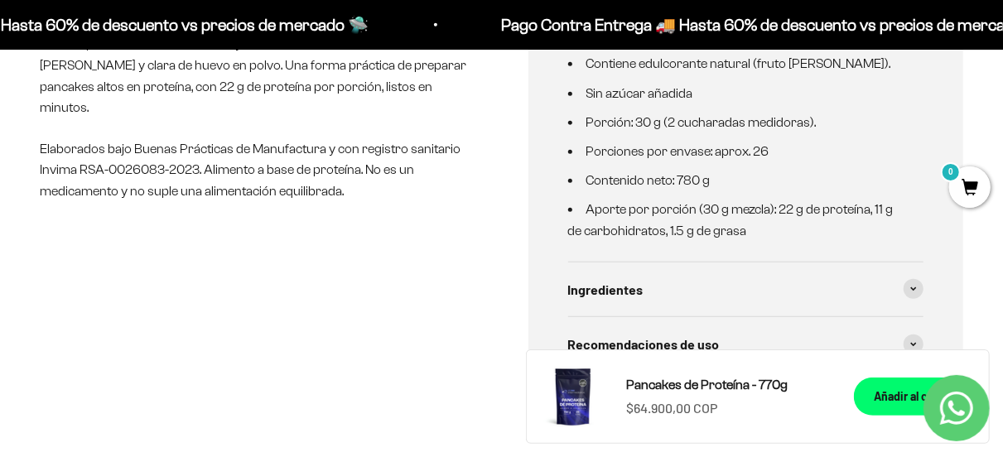
scroll to position [911, 0]
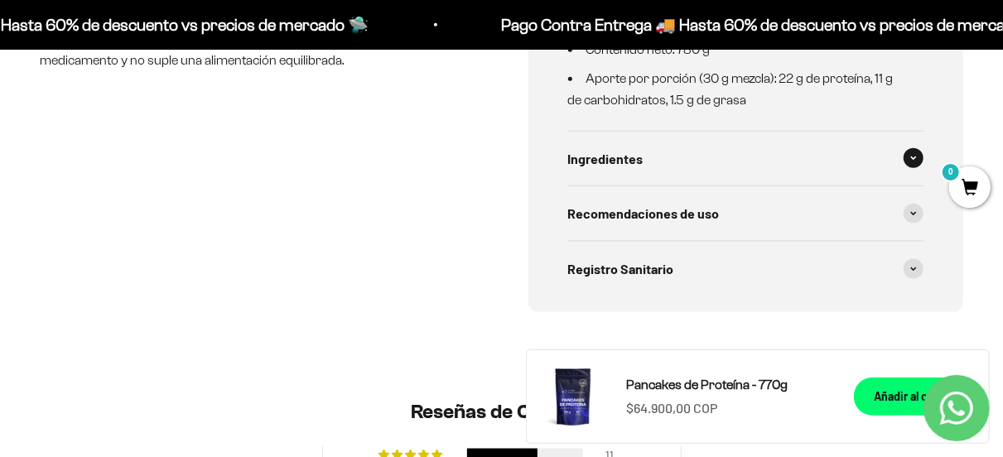
click at [659, 155] on div "Ingredientes" at bounding box center [746, 159] width 356 height 55
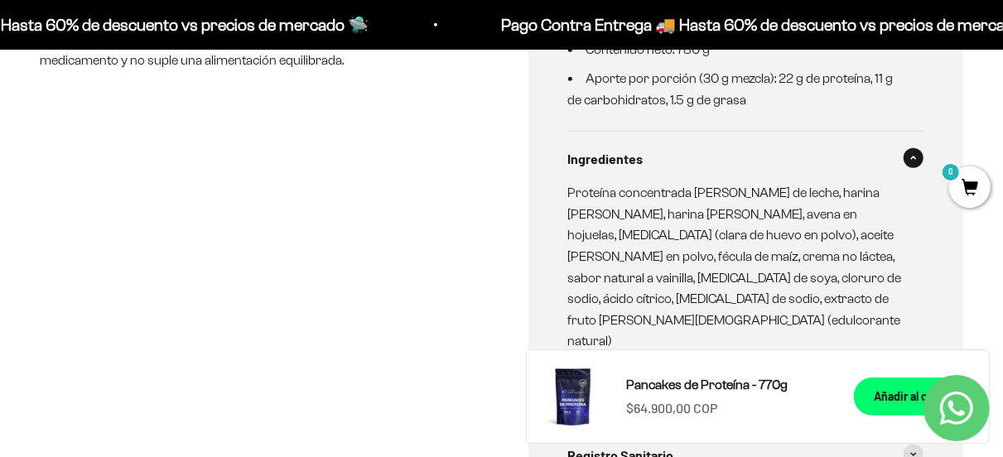
click at [659, 155] on div "Ingredientes" at bounding box center [746, 159] width 356 height 55
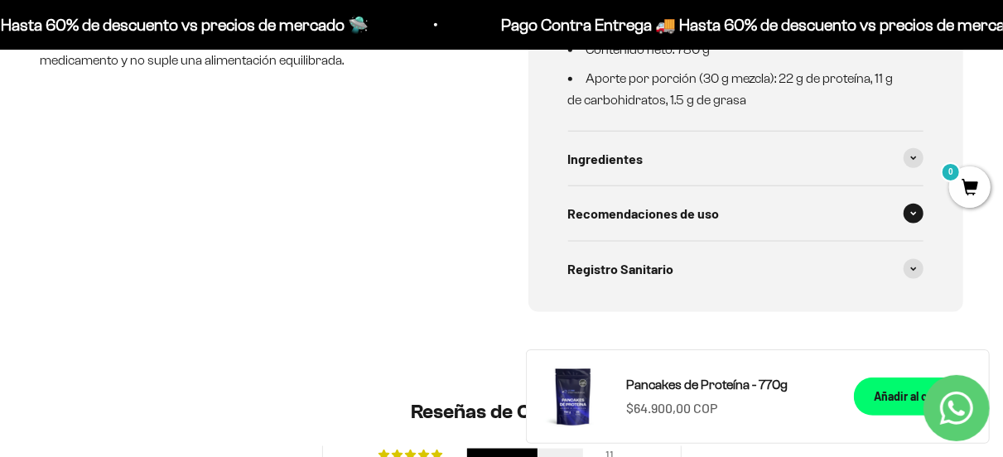
click at [664, 211] on span "Recomendaciones de uso" at bounding box center [644, 214] width 152 height 22
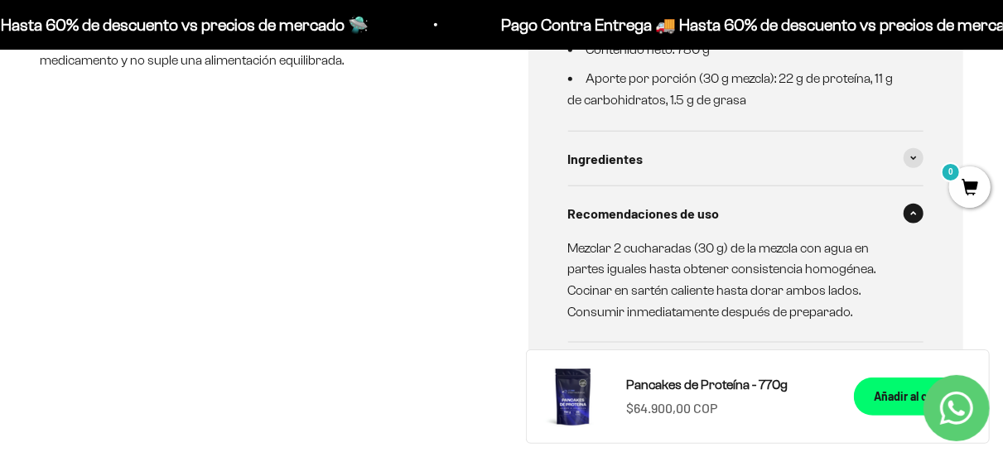
click at [664, 205] on span "Recomendaciones de uso" at bounding box center [644, 214] width 152 height 22
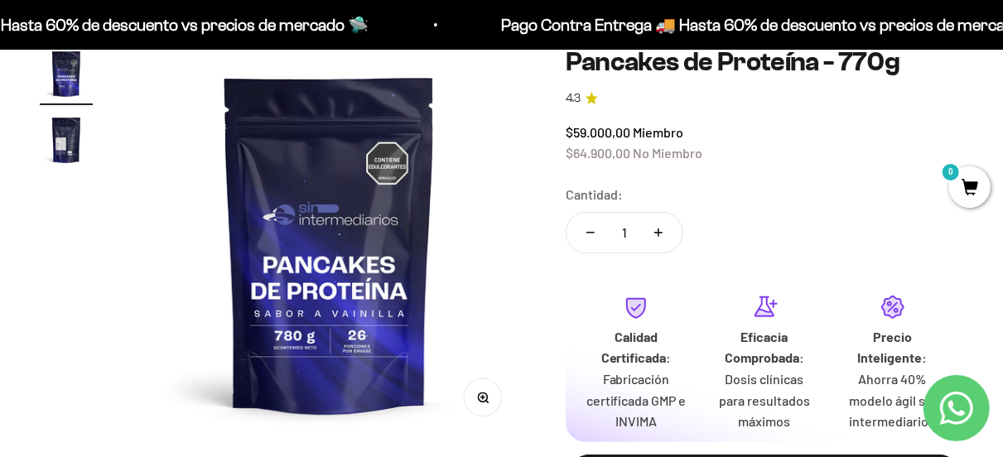
scroll to position [0, 0]
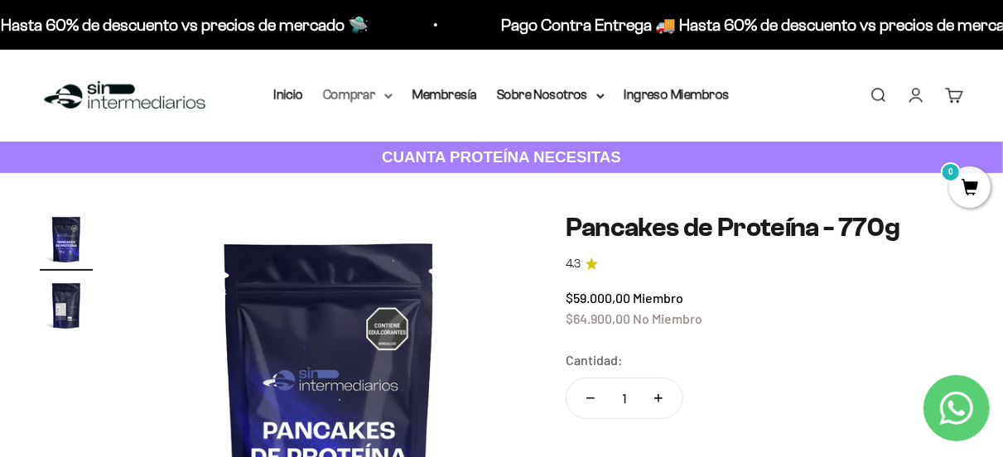
click at [369, 96] on summary "Comprar" at bounding box center [358, 95] width 70 height 22
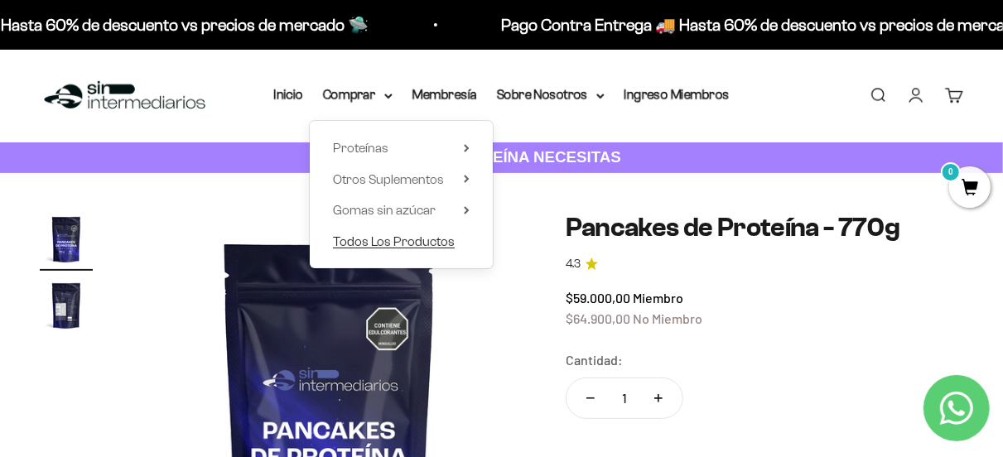
click at [382, 235] on span "Todos Los Productos" at bounding box center [394, 241] width 122 height 14
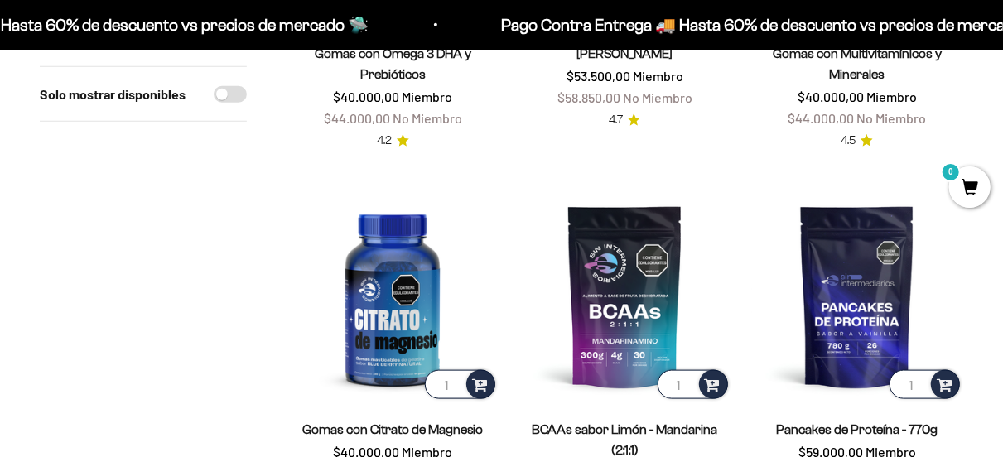
scroll to position [911, 0]
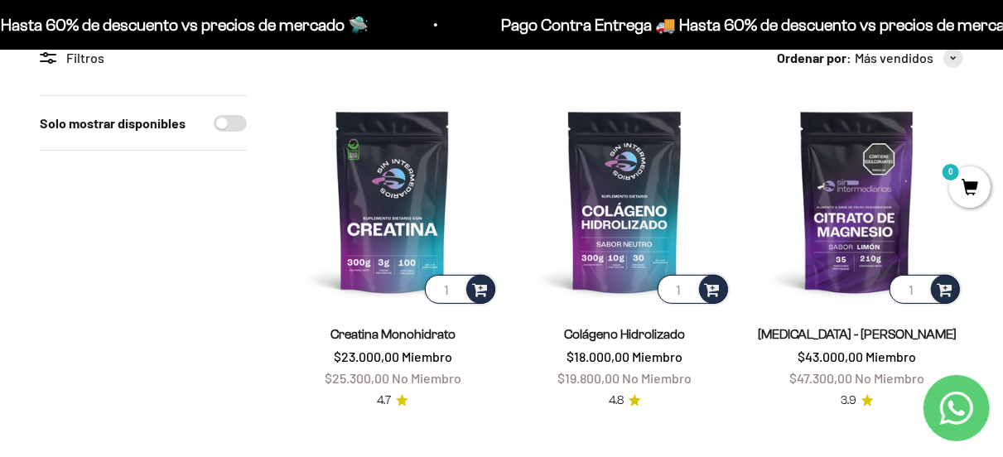
scroll to position [0, 0]
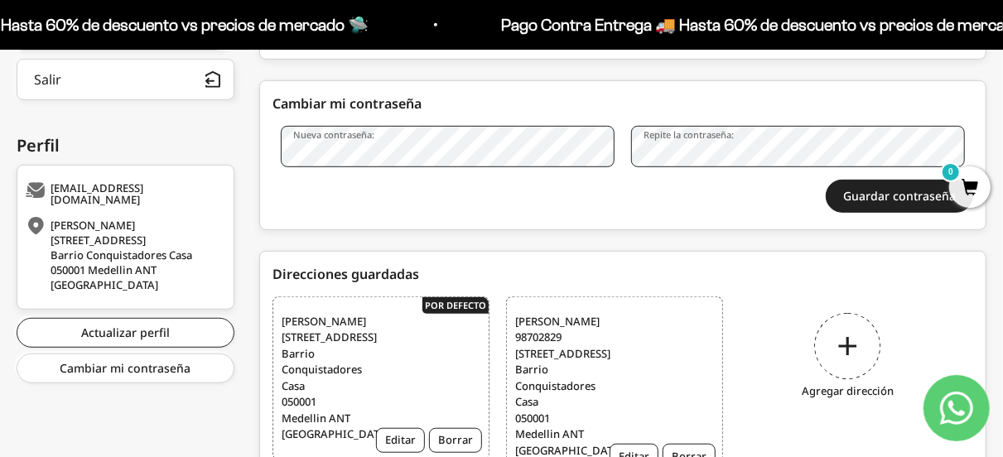
scroll to position [497, 0]
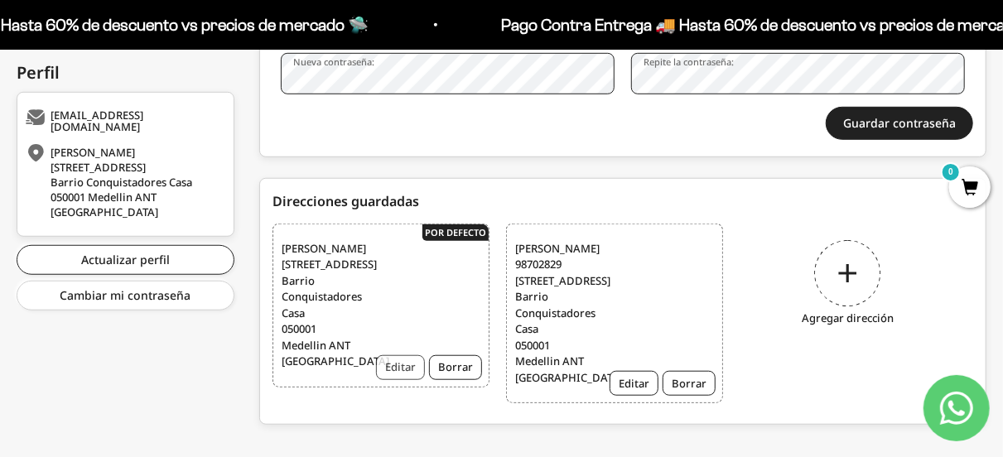
click at [410, 380] on button "Editar" at bounding box center [400, 367] width 49 height 25
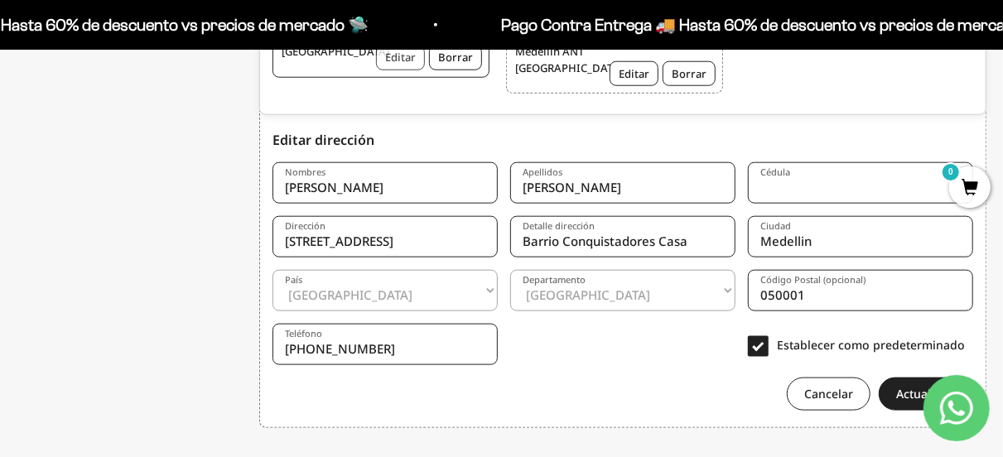
scroll to position [853, 0]
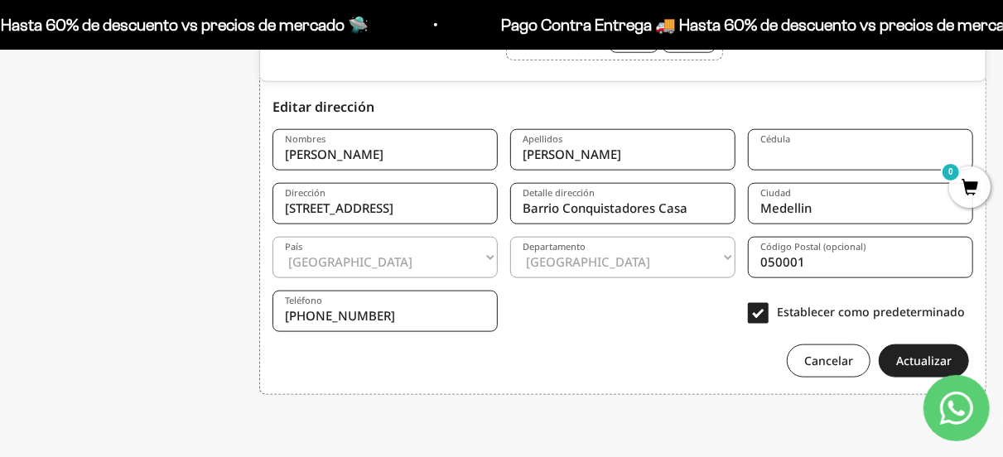
click at [482, 224] on input "[STREET_ADDRESS]" at bounding box center [384, 203] width 225 height 41
drag, startPoint x: 471, startPoint y: 211, endPoint x: 181, endPoint y: 195, distance: 290.4
type input "Parcelación [GEOGRAPHIC_DATA]"
type input "Casa nro 8"
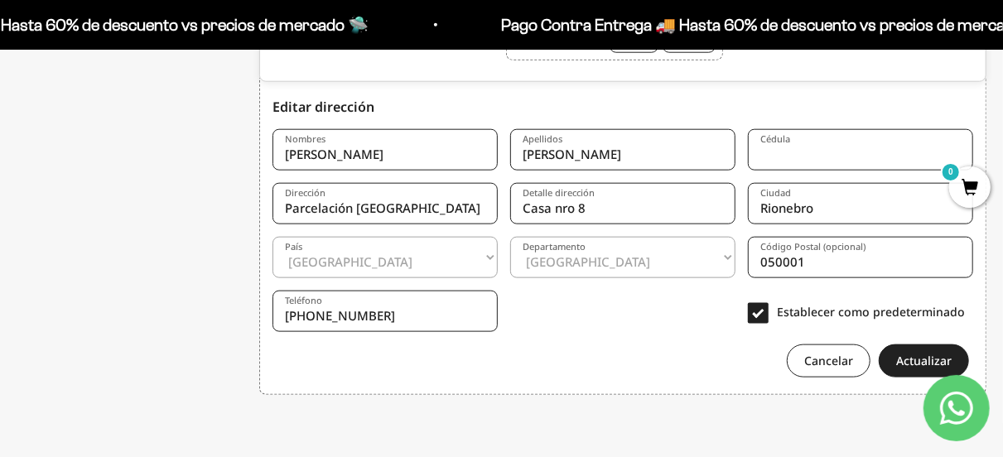
click at [812, 267] on input "050001" at bounding box center [860, 257] width 225 height 41
drag, startPoint x: 851, startPoint y: 269, endPoint x: 729, endPoint y: 253, distance: 122.8
click at [729, 253] on form "Nombres Carlos Apellidos Benitez Cédula Dirección Parcelación Lagos De Sajonia …" at bounding box center [622, 247] width 701 height 261
click at [809, 213] on input "Rionebro" at bounding box center [860, 203] width 225 height 41
click at [798, 210] on input "Rionebro" at bounding box center [860, 203] width 225 height 41
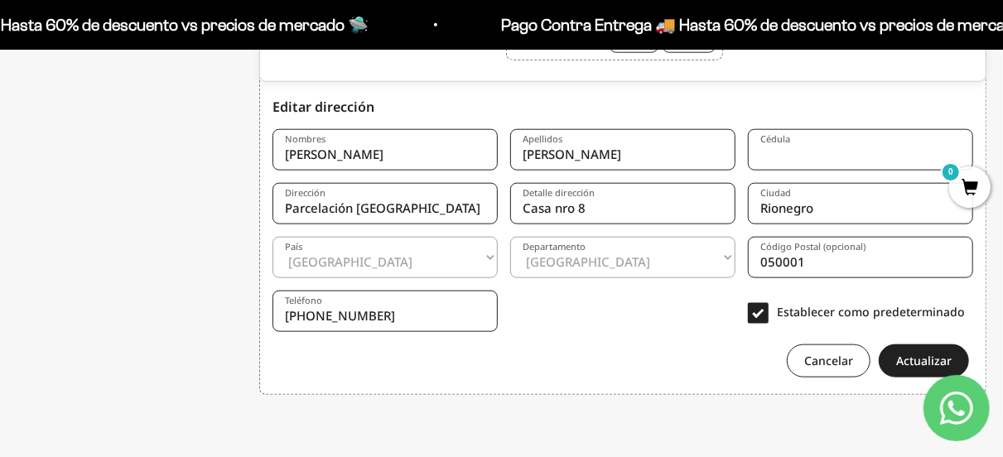
type input "Rionegro"
click at [851, 266] on input "050001" at bounding box center [860, 257] width 225 height 41
drag, startPoint x: 851, startPoint y: 266, endPoint x: 736, endPoint y: 264, distance: 114.3
click at [736, 264] on form "Nombres Carlos Apellidos Benitez Cédula Dirección Parcelación Lagos De Sajonia …" at bounding box center [622, 247] width 701 height 261
drag, startPoint x: 549, startPoint y: 328, endPoint x: 577, endPoint y: 344, distance: 32.3
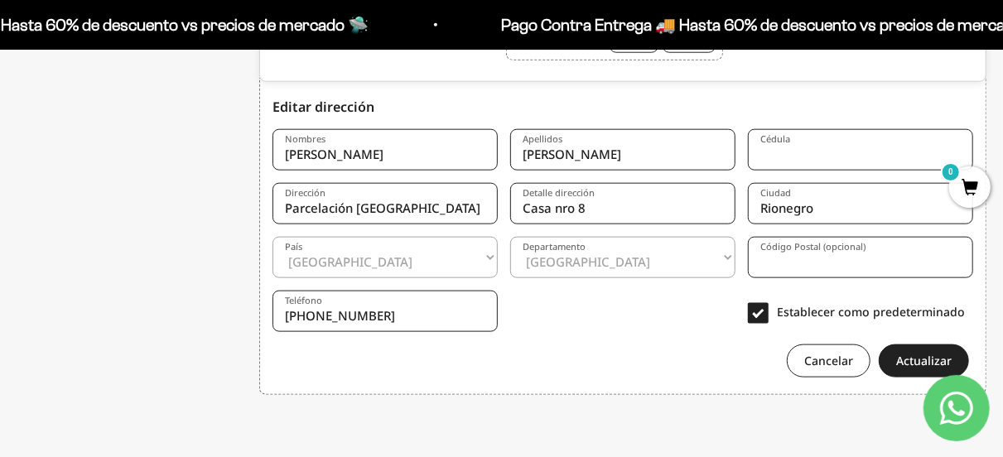
click at [550, 328] on form "Nombres Carlos Apellidos Benitez Cédula Dirección Parcelación Lagos De Sajonia …" at bounding box center [622, 247] width 701 height 261
click at [948, 359] on button "Actualizar" at bounding box center [924, 361] width 90 height 33
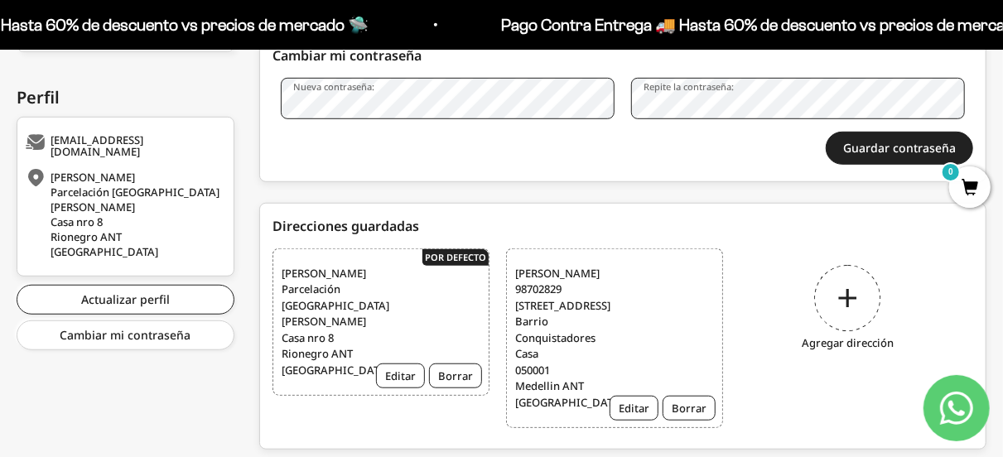
scroll to position [497, 0]
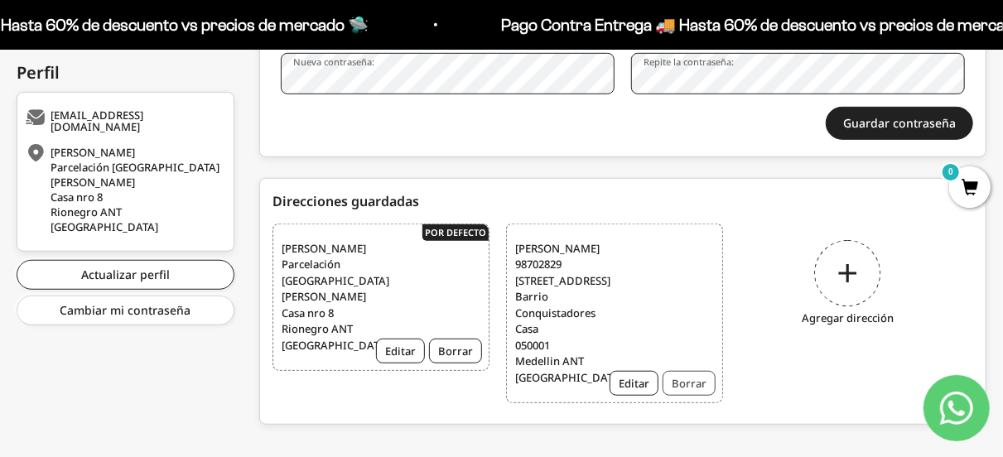
click at [682, 396] on button "Borrar" at bounding box center [689, 383] width 53 height 25
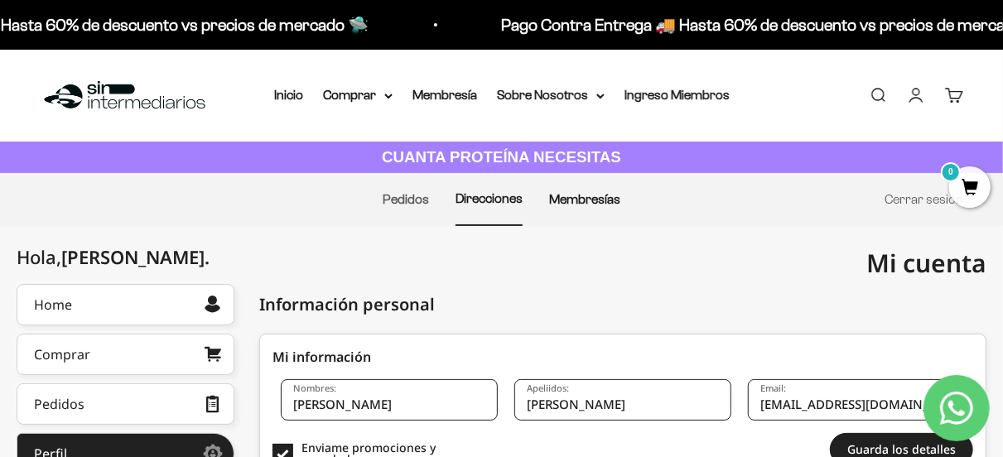
click at [601, 195] on link "Membresías" at bounding box center [584, 199] width 71 height 14
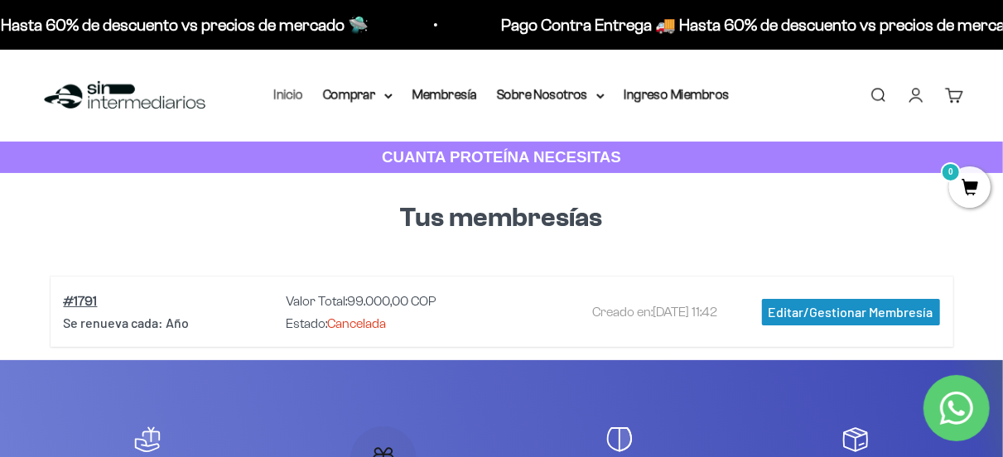
click at [301, 88] on link "Inicio" at bounding box center [288, 95] width 29 height 14
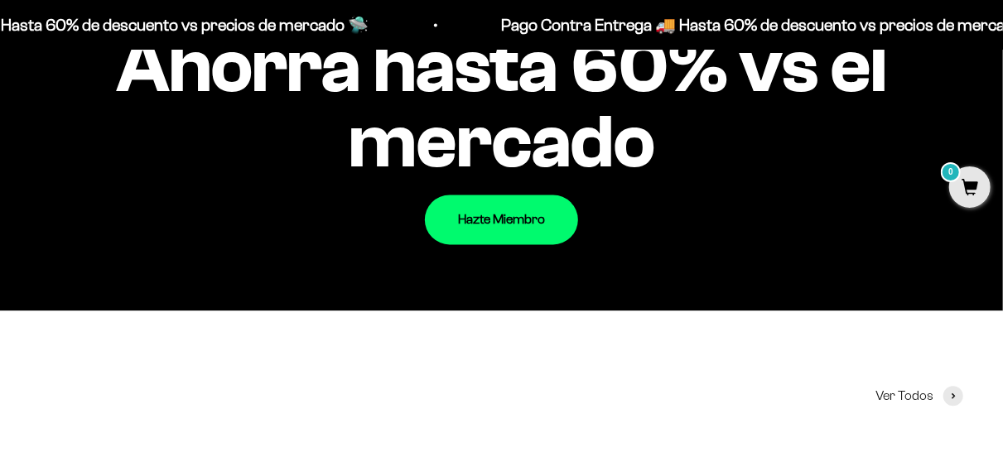
scroll to position [1325, 0]
